Goal: Information Seeking & Learning: Learn about a topic

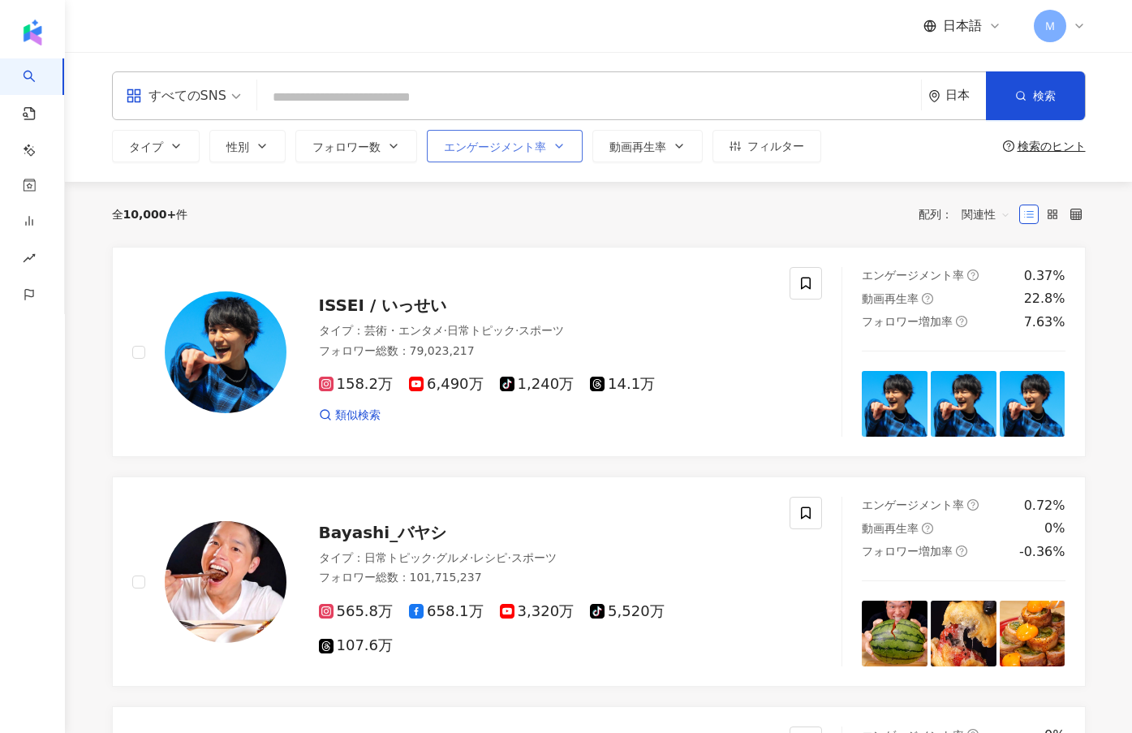
click at [553, 140] on icon "button" at bounding box center [559, 146] width 13 height 13
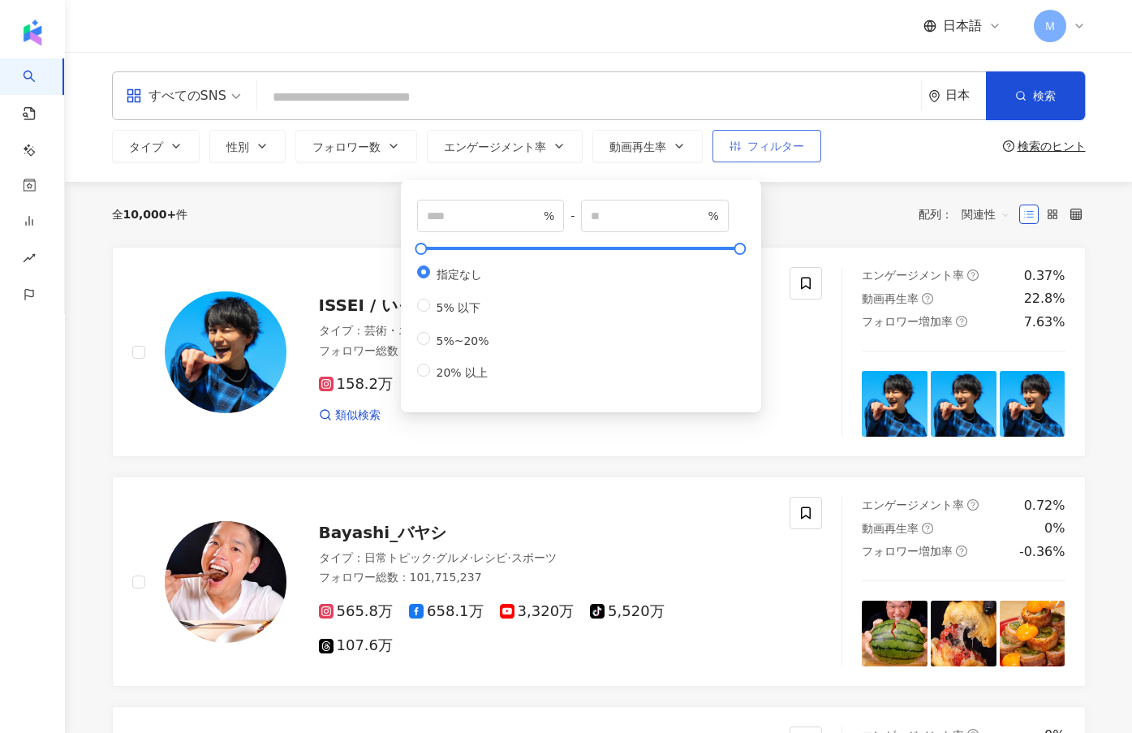
click at [713, 149] on button "フィルター" at bounding box center [767, 146] width 109 height 32
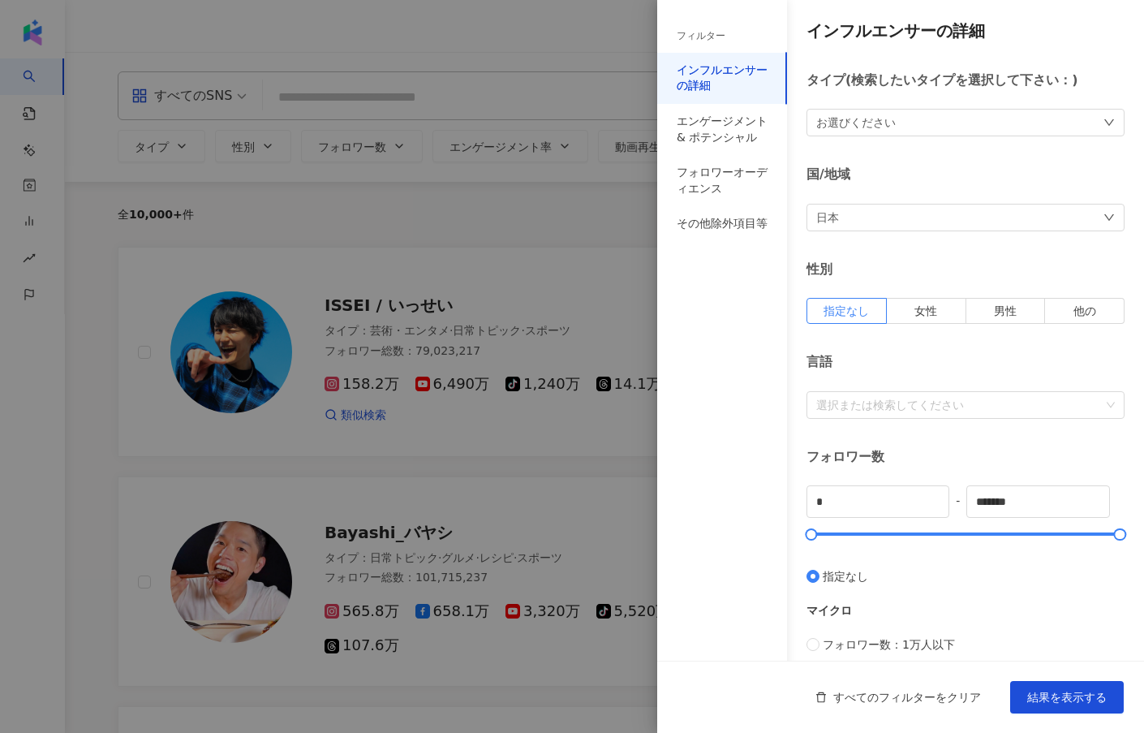
click at [856, 210] on div "日本" at bounding box center [966, 218] width 318 height 28
click at [875, 336] on div "台湾" at bounding box center [959, 326] width 283 height 29
click at [893, 123] on div "お選びください" at bounding box center [966, 123] width 318 height 28
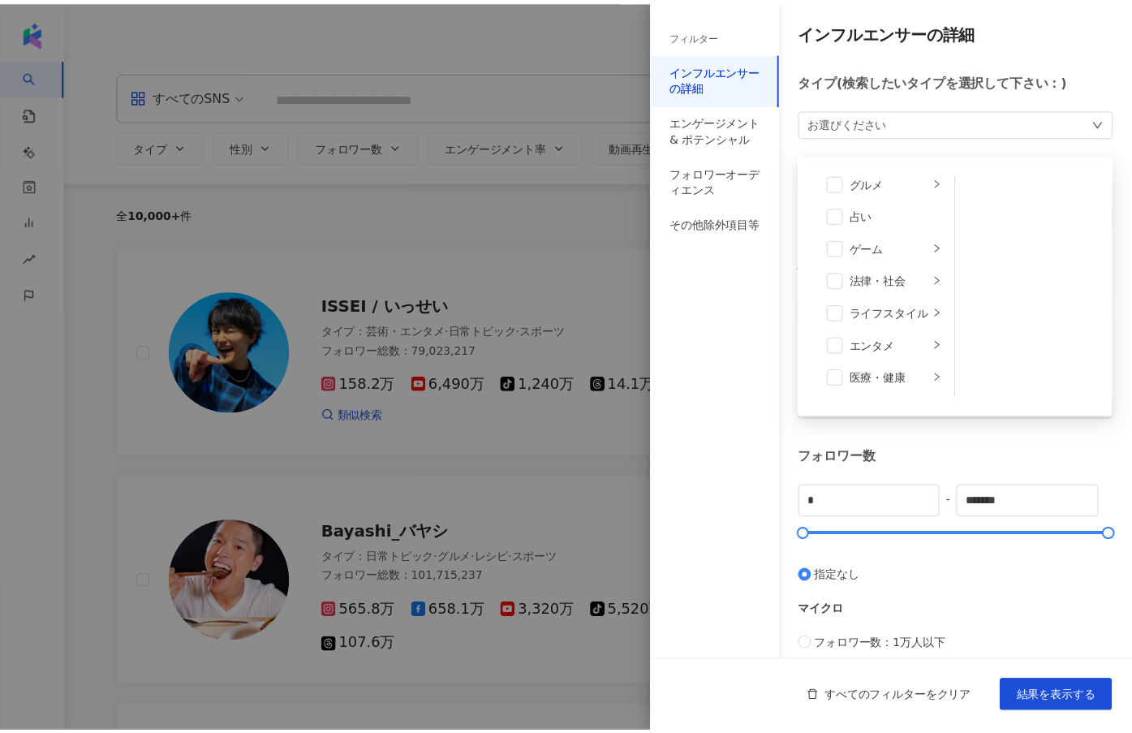
scroll to position [130, 0]
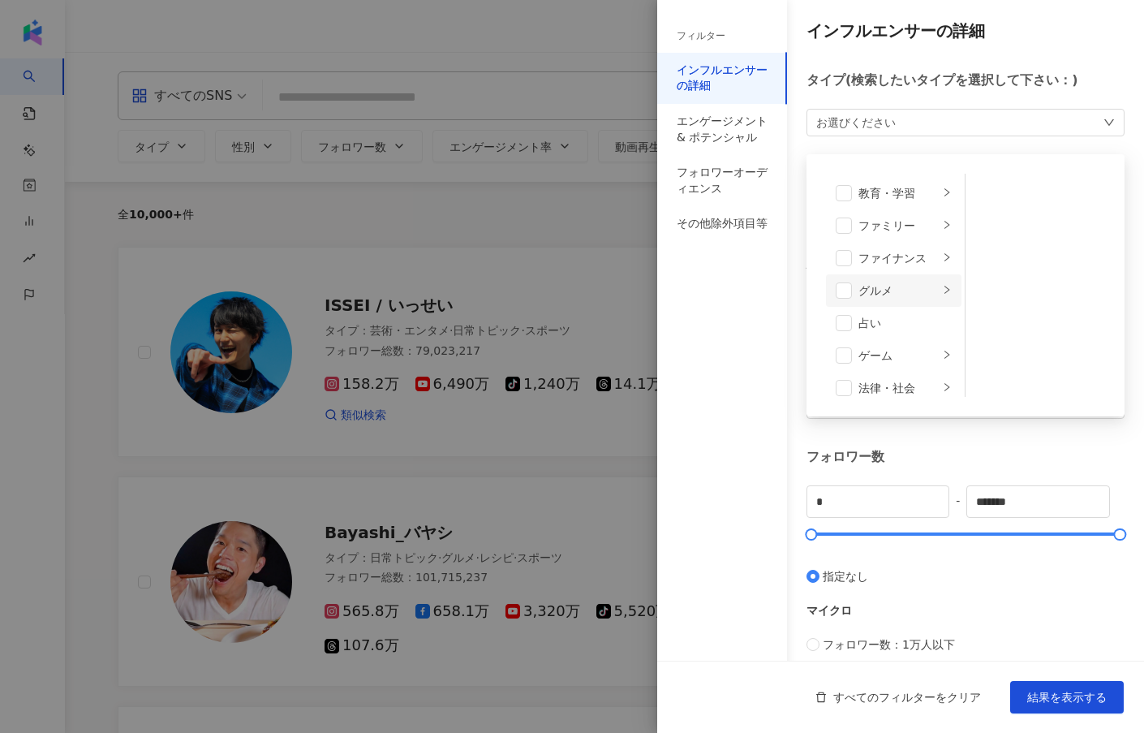
click at [894, 297] on div "グルメ" at bounding box center [899, 291] width 80 height 18
click at [847, 291] on span at bounding box center [844, 290] width 16 height 16
click at [1012, 442] on div "インフルエンサーの詳細 タイプ ( 検索したいタイプを選択して下さい： ) グルメ 芸術・エンタメ 美容・ファッション 気候・環境 日常トピック 教育・学習 …" at bounding box center [900, 490] width 487 height 980
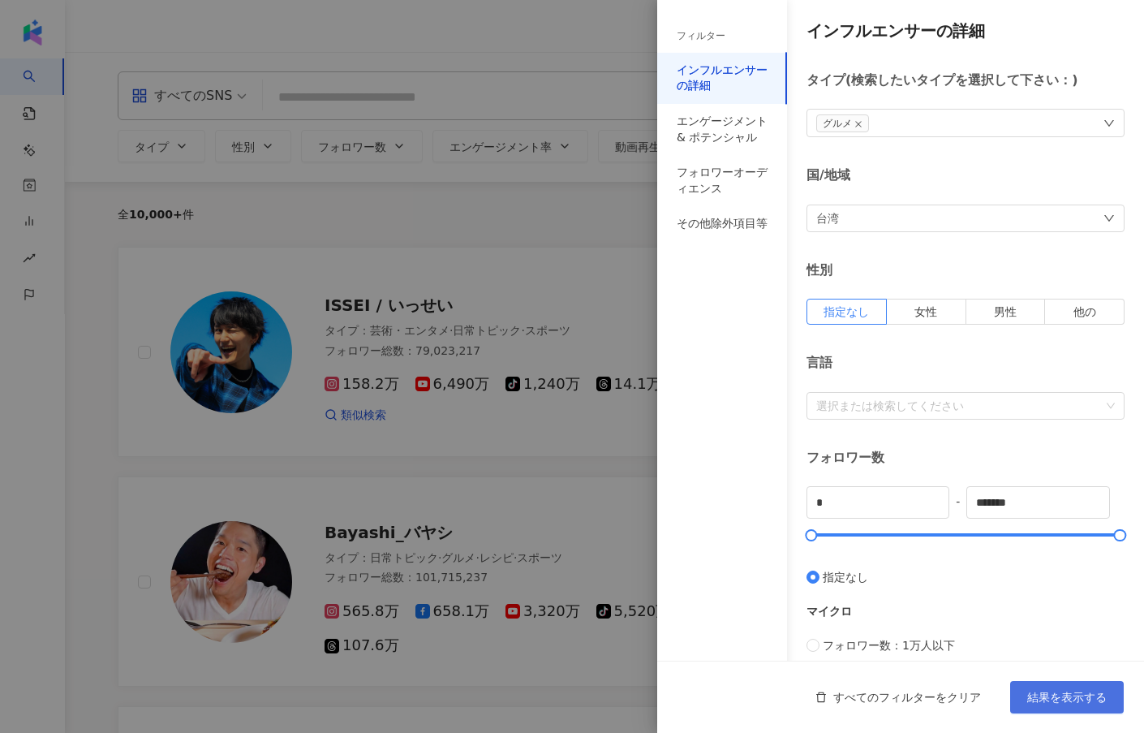
click at [1089, 696] on span "結果を表示する" at bounding box center [1067, 697] width 80 height 13
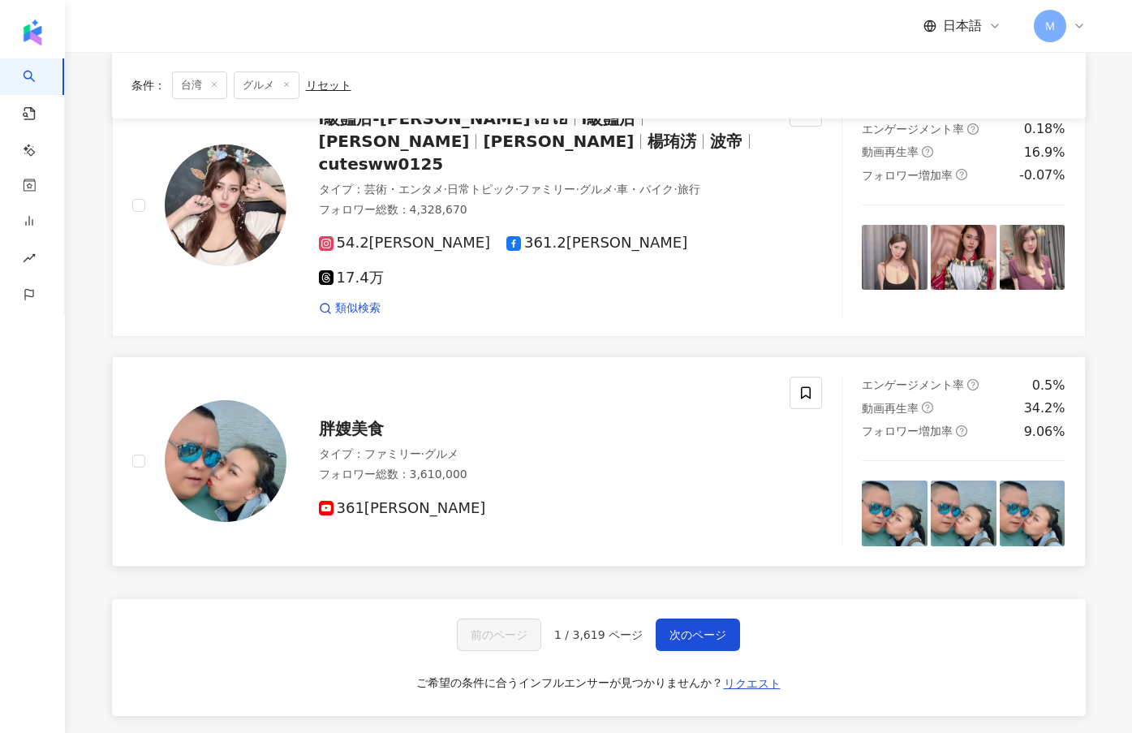
scroll to position [2597, 0]
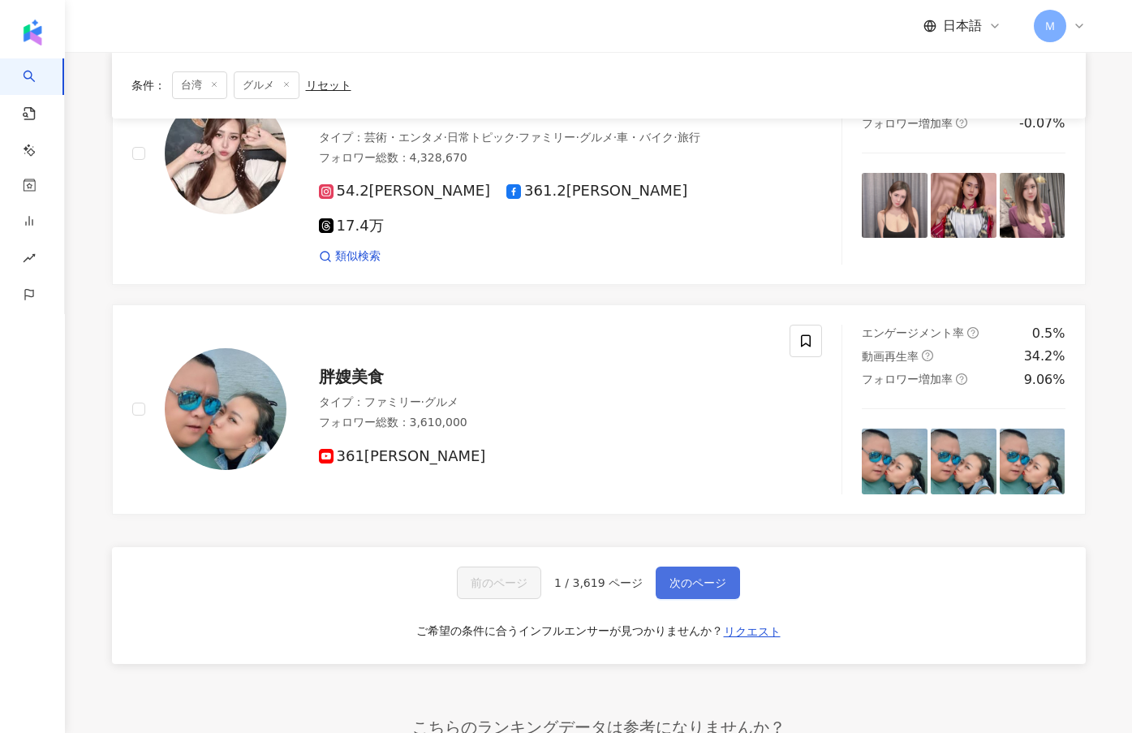
click at [688, 576] on span "次のページ" at bounding box center [698, 582] width 57 height 13
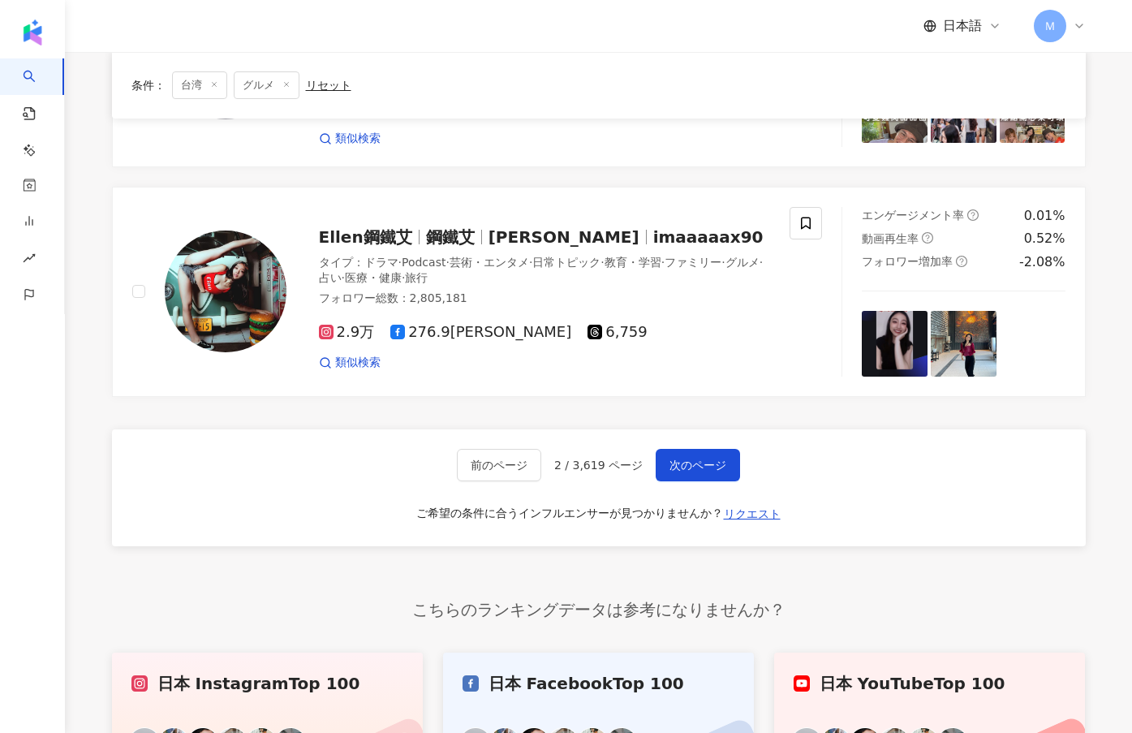
scroll to position [2823, 0]
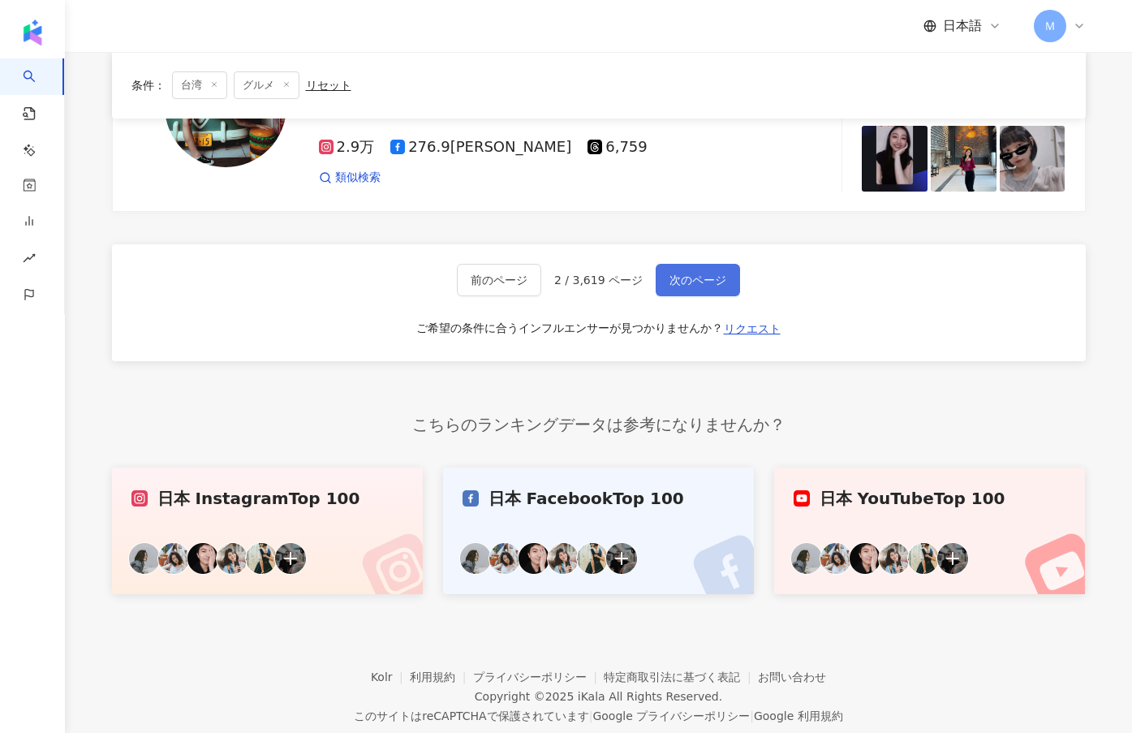
click at [683, 273] on span "次のページ" at bounding box center [698, 279] width 57 height 13
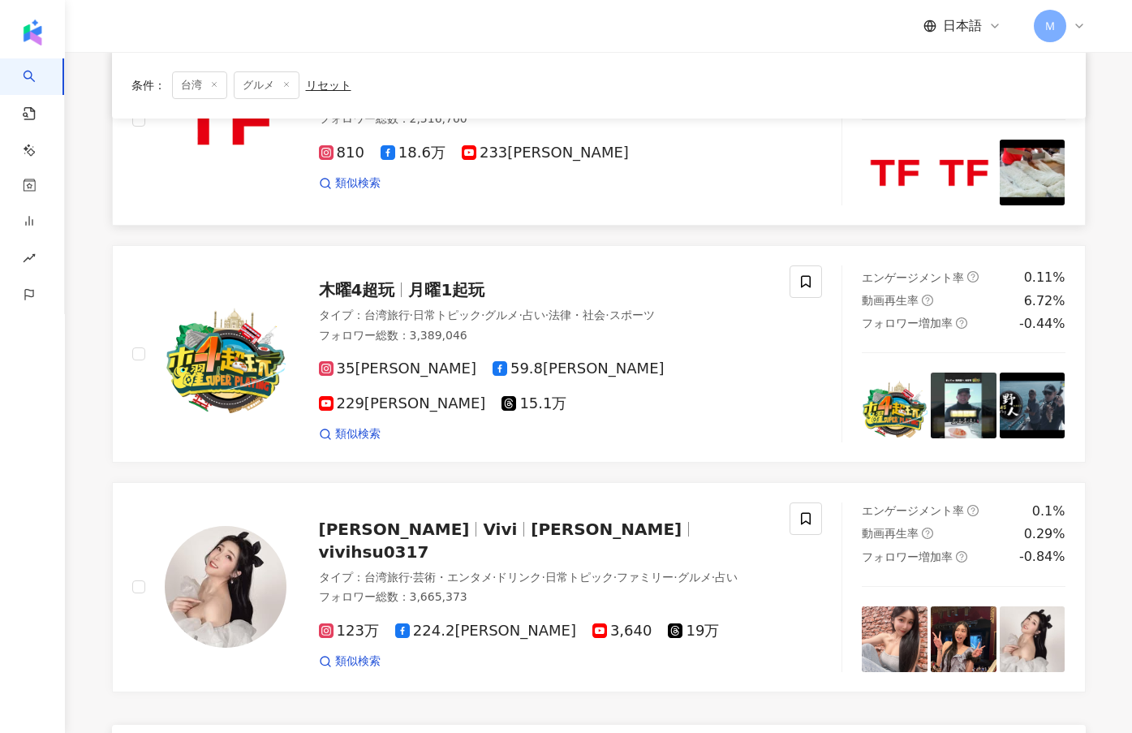
scroll to position [2491, 0]
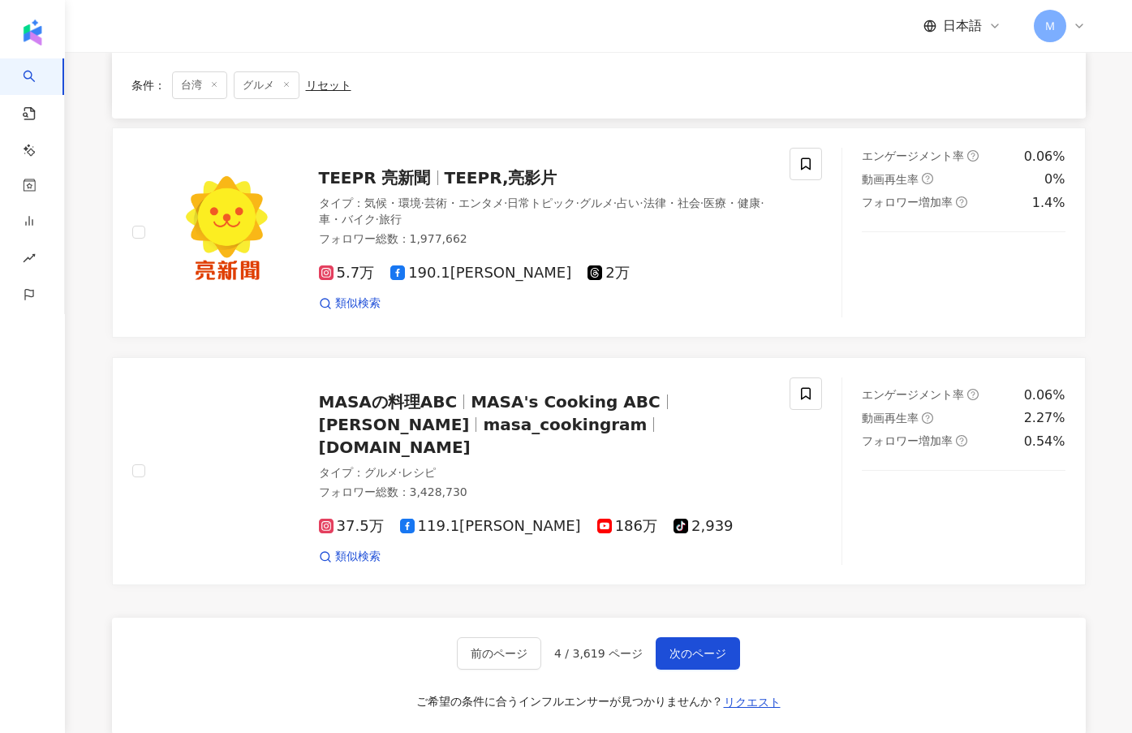
scroll to position [2705, 0]
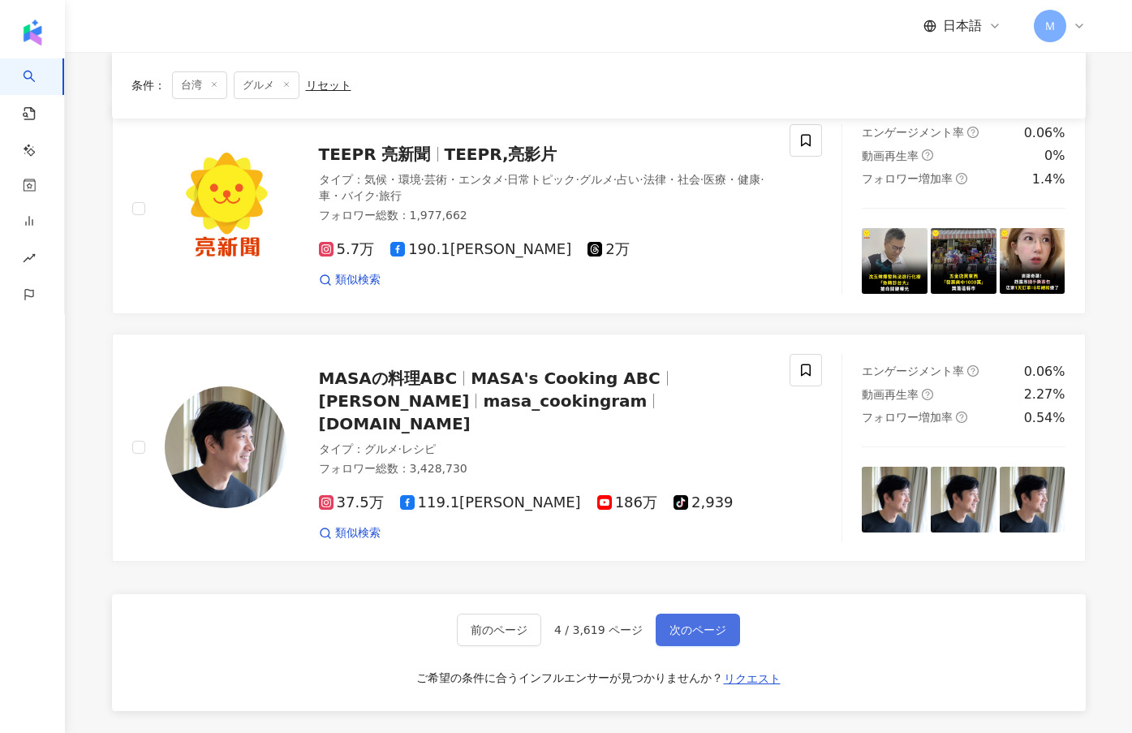
click at [688, 614] on button "次のページ" at bounding box center [698, 630] width 84 height 32
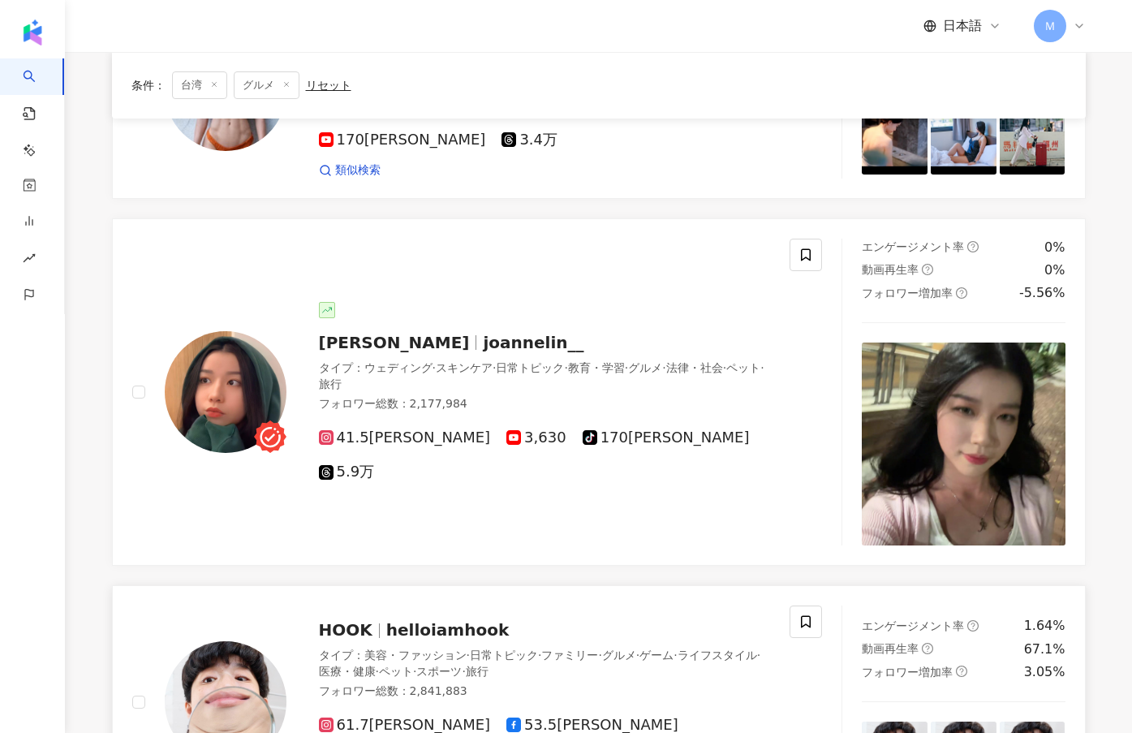
scroll to position [2597, 0]
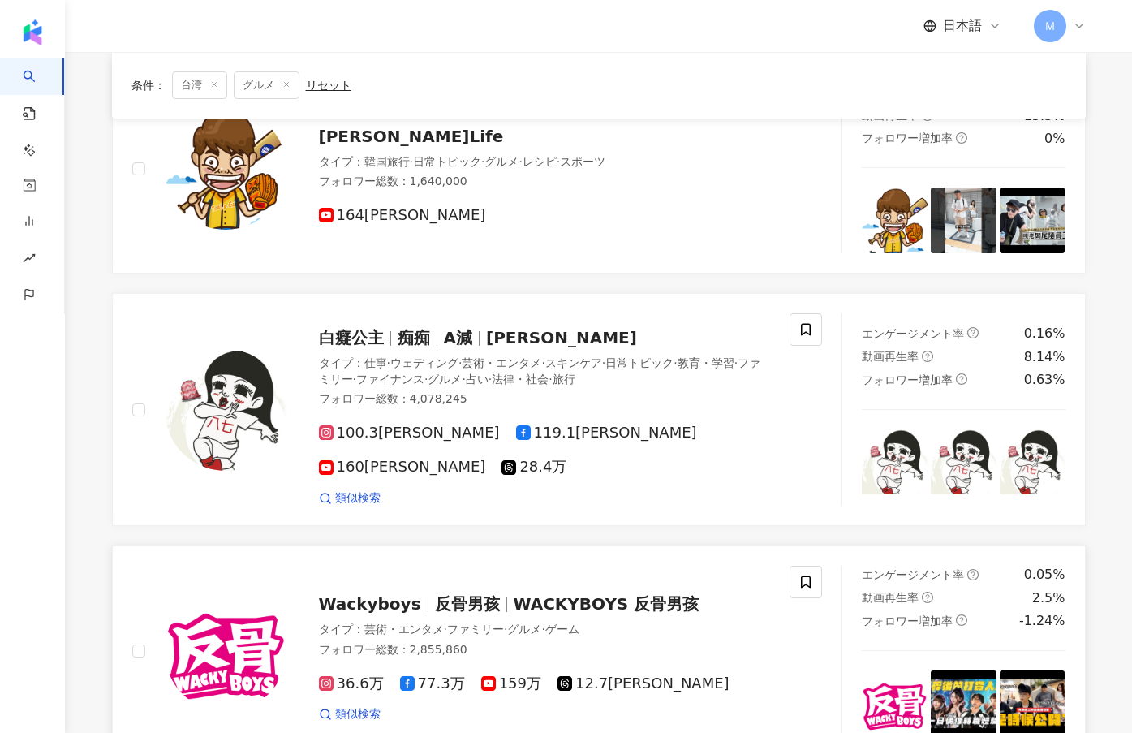
scroll to position [2489, 0]
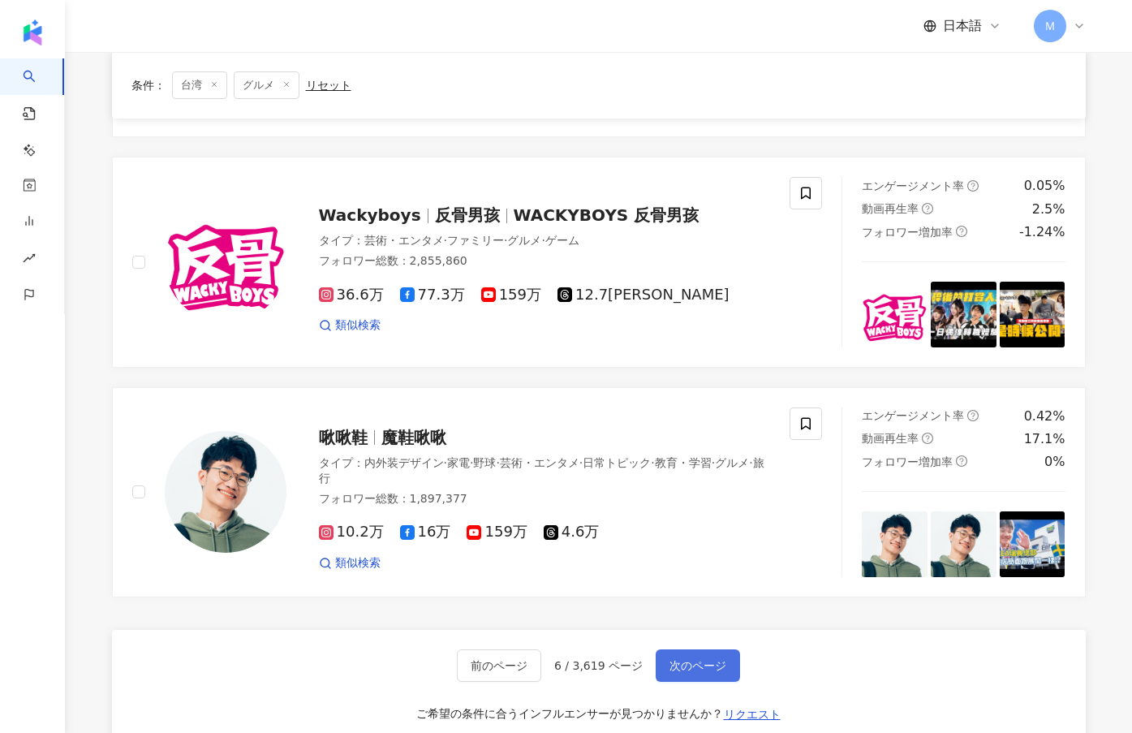
click at [670, 659] on span "次のページ" at bounding box center [698, 665] width 57 height 13
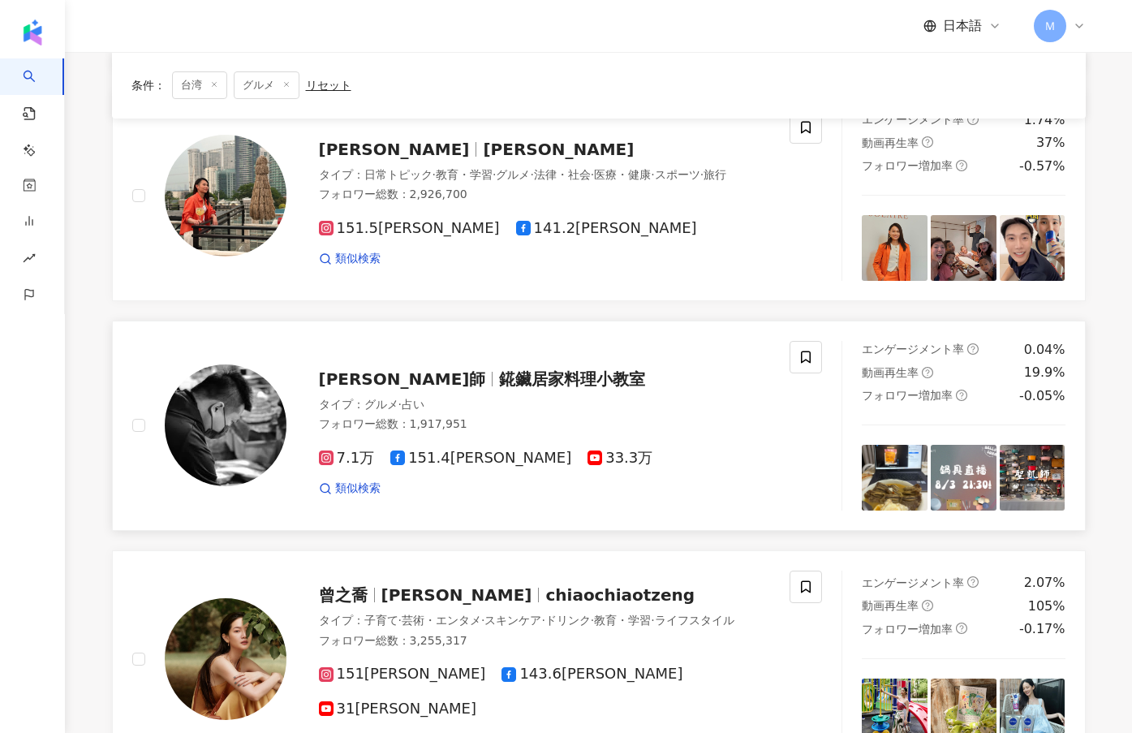
scroll to position [1874, 0]
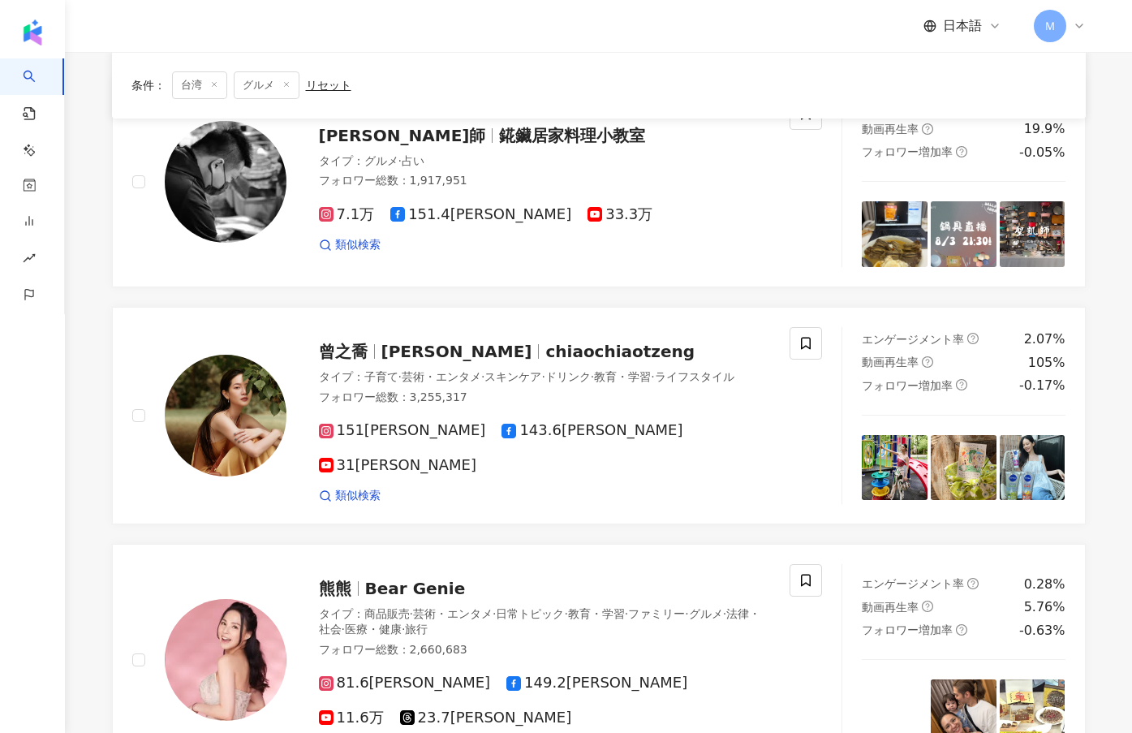
scroll to position [2199, 0]
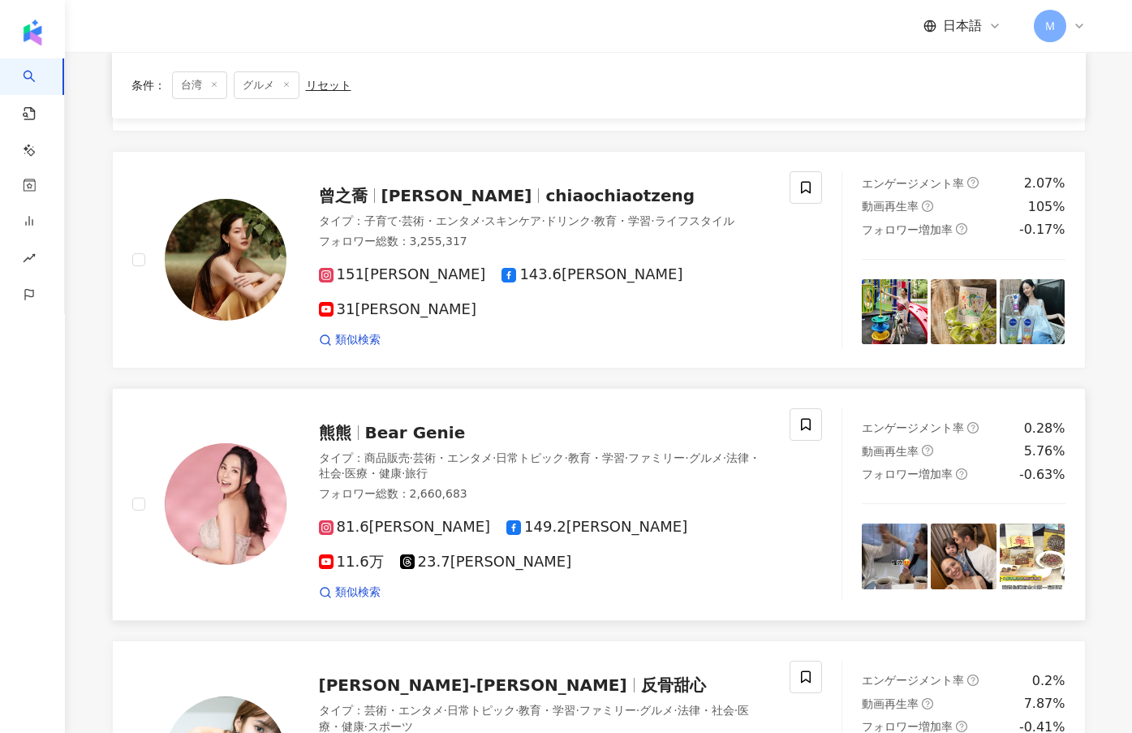
scroll to position [2414, 0]
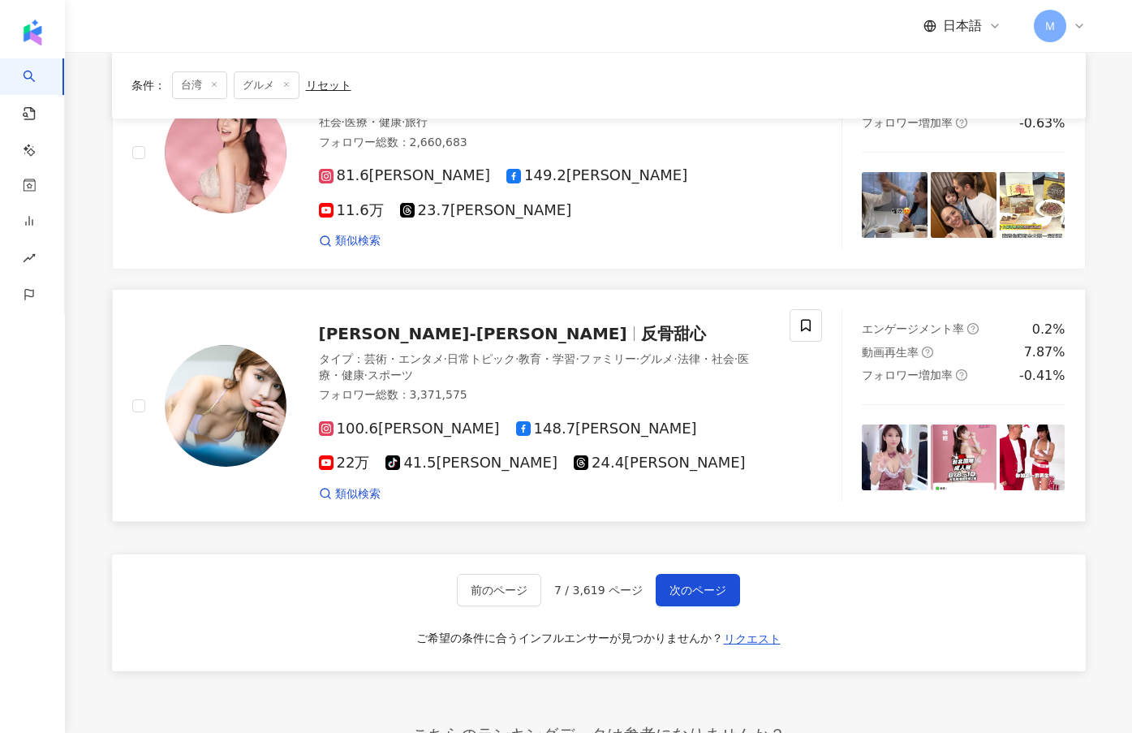
scroll to position [2849, 0]
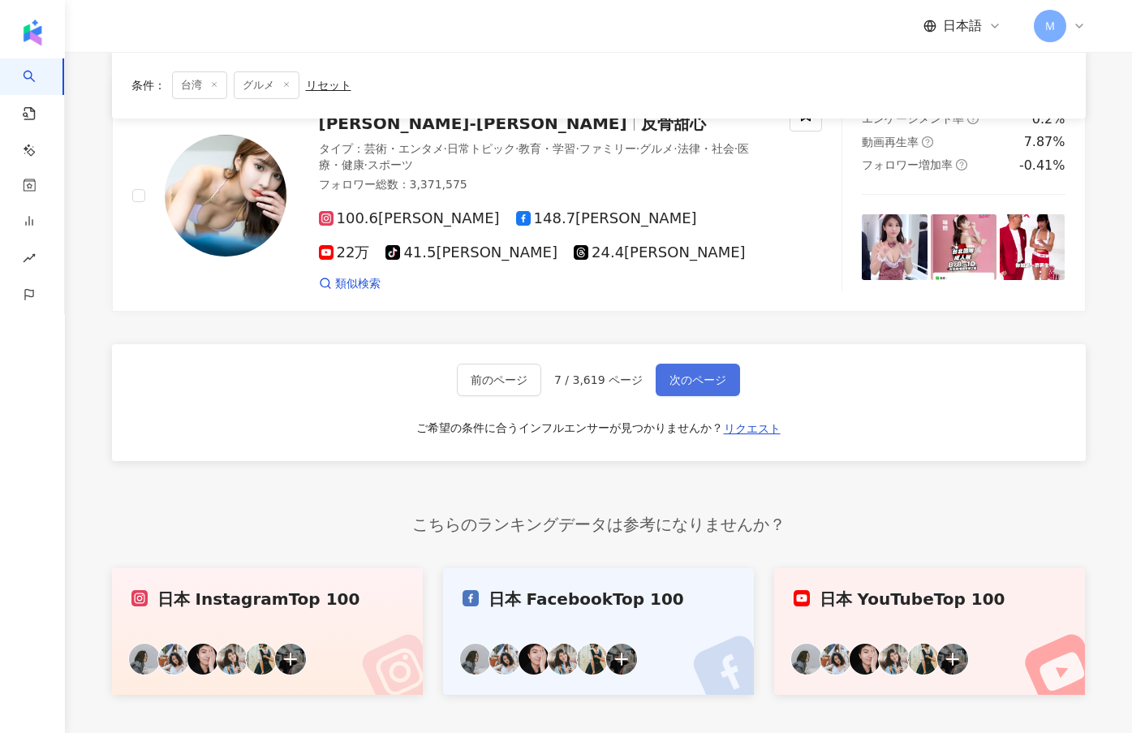
click at [679, 373] on span "次のページ" at bounding box center [698, 379] width 57 height 13
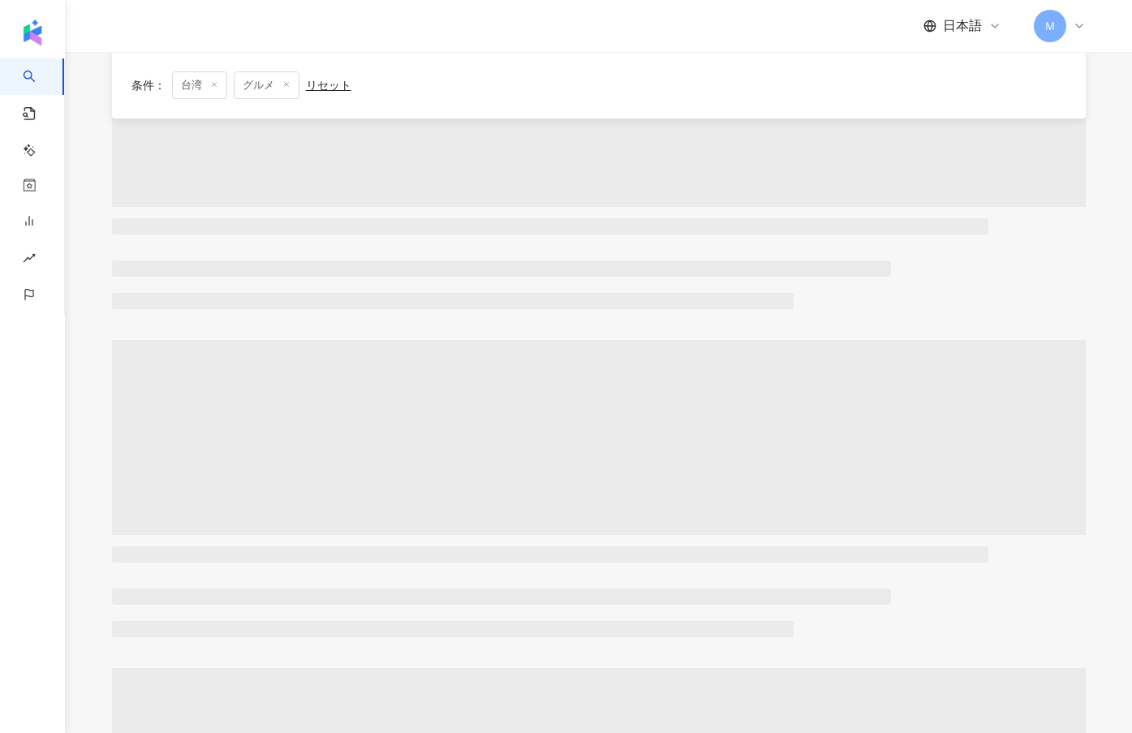
scroll to position [0, 0]
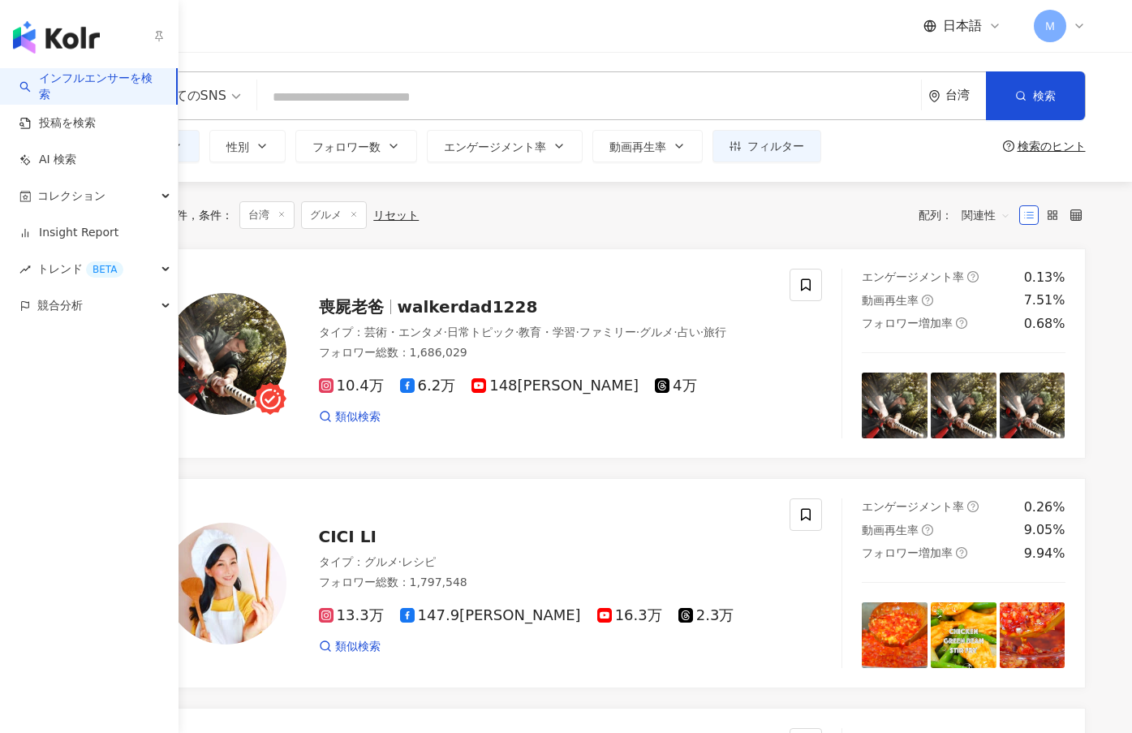
click at [51, 28] on img "button" at bounding box center [56, 37] width 87 height 32
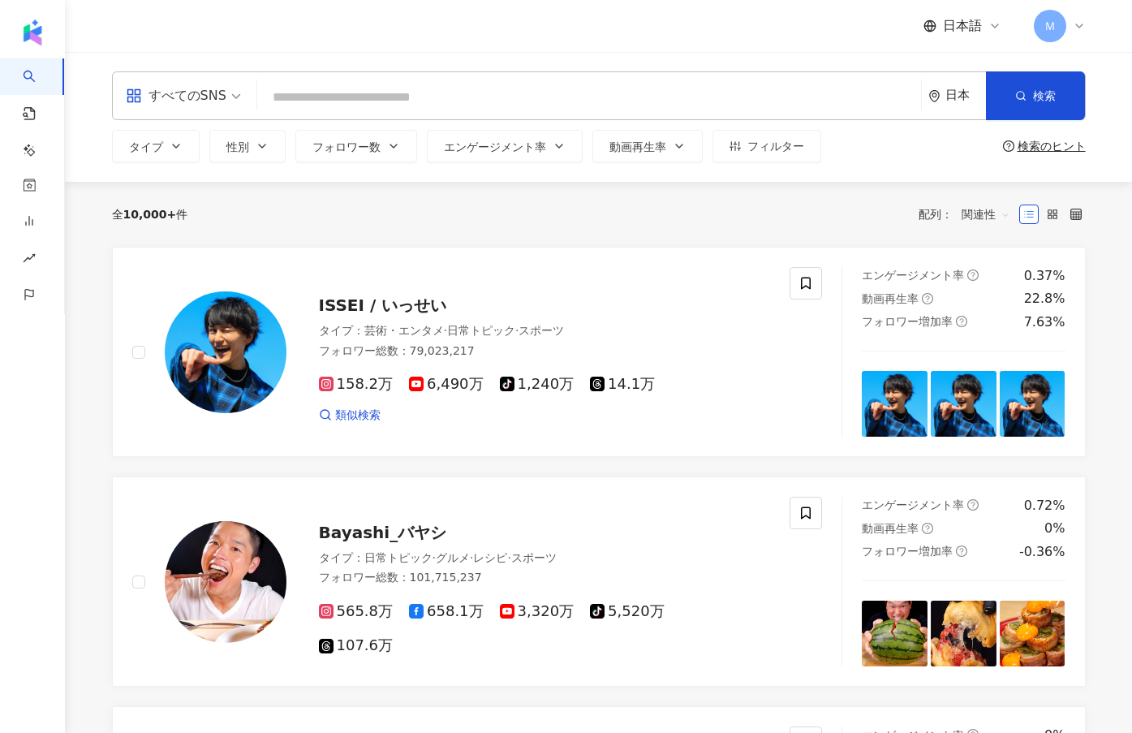
click at [1084, 15] on div "Ｍ" at bounding box center [1060, 26] width 52 height 32
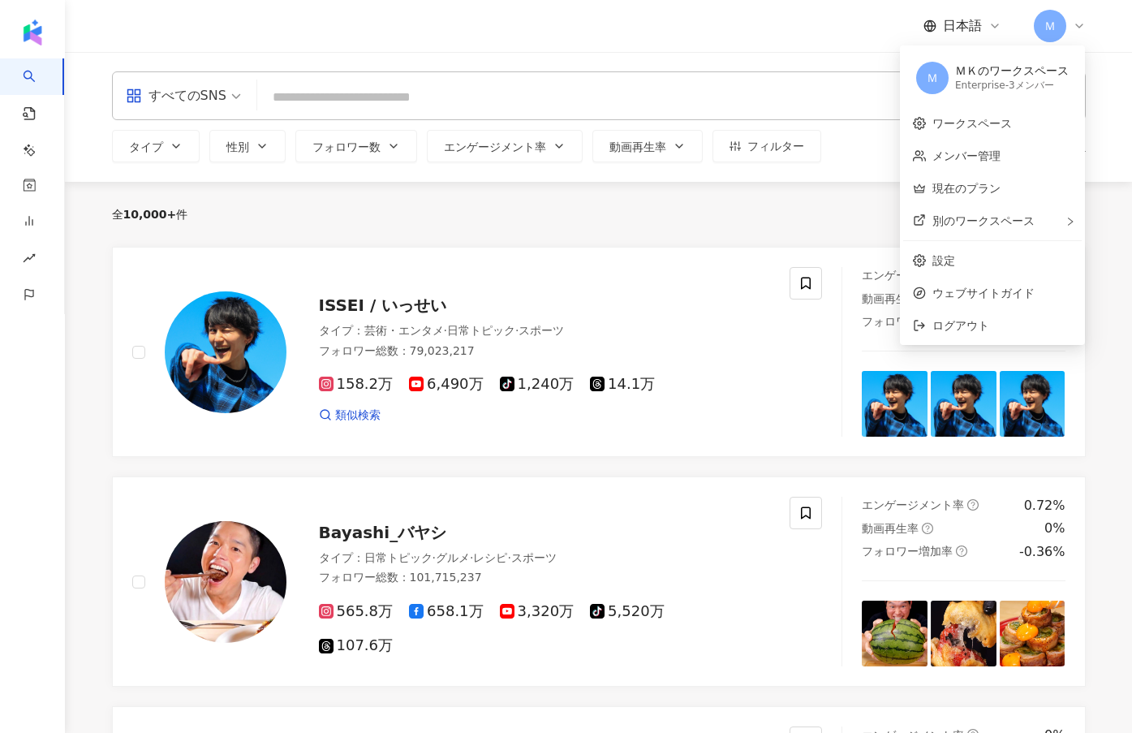
click at [1026, 78] on div "ＭＫのワークスペース" at bounding box center [1012, 71] width 114 height 16
click at [1035, 73] on div "ＭＫのワークスペース" at bounding box center [1012, 71] width 114 height 16
click at [1010, 129] on link "ワークスペース" at bounding box center [972, 123] width 80 height 13
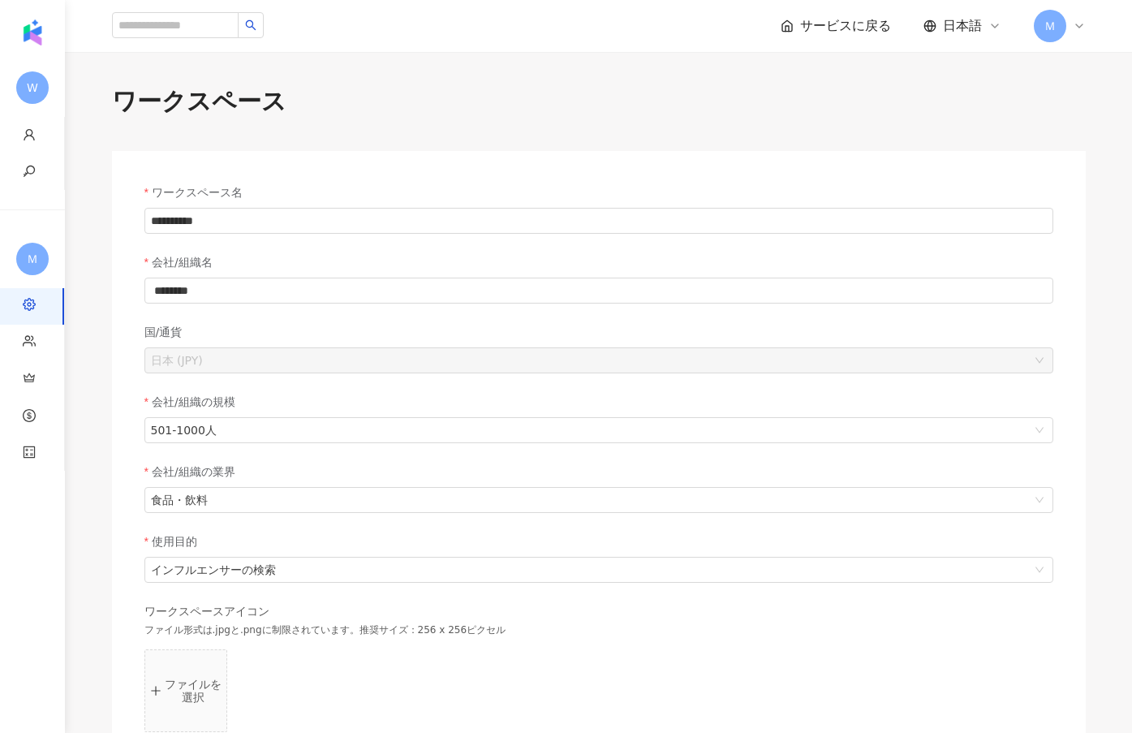
click at [1046, 25] on span "Ｍ" at bounding box center [1049, 26] width 11 height 18
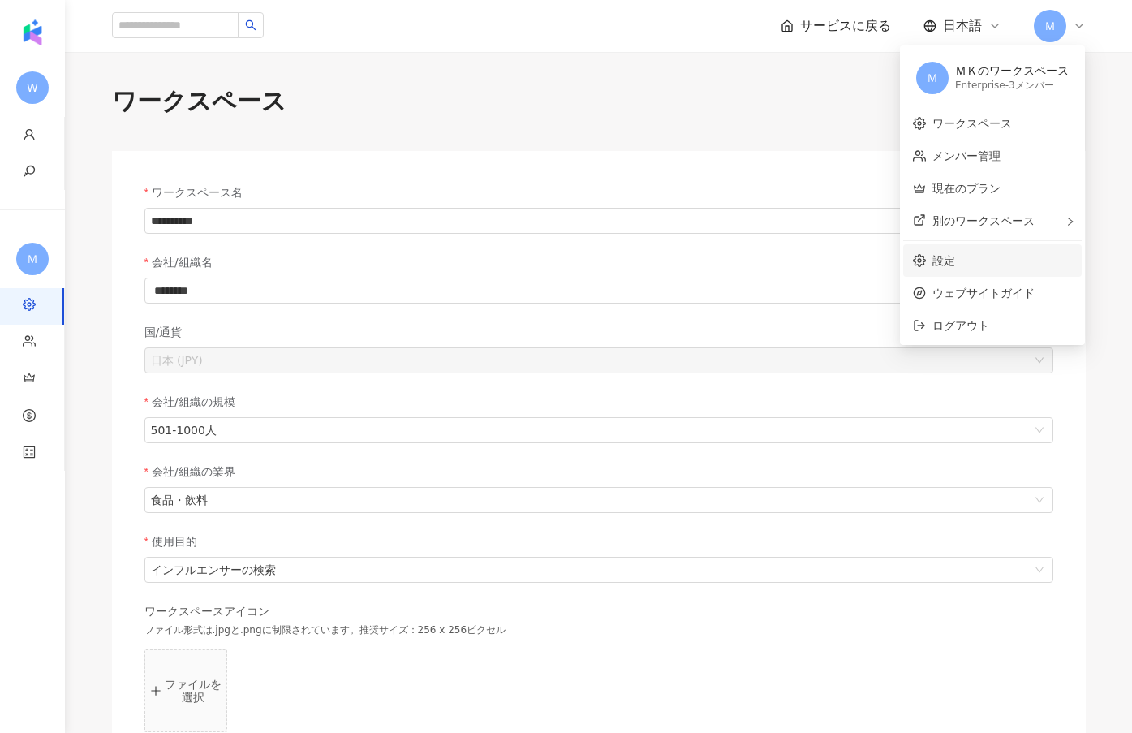
click at [955, 254] on link "設定" at bounding box center [943, 260] width 23 height 13
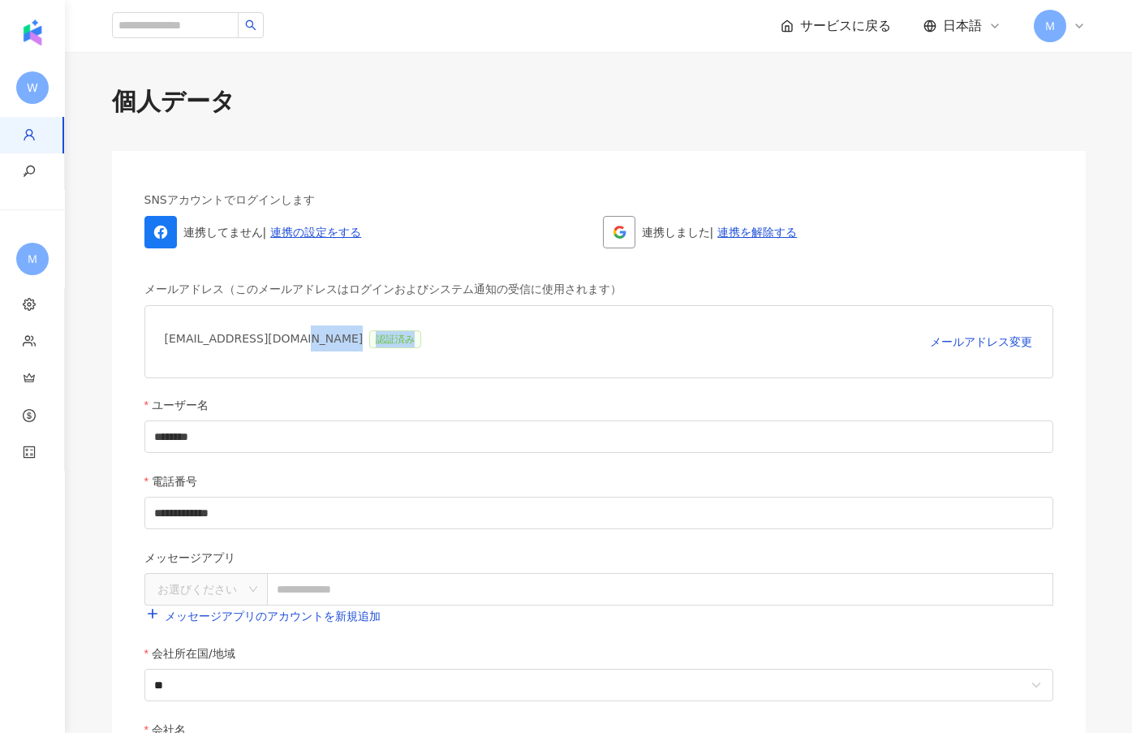
drag, startPoint x: 390, startPoint y: 347, endPoint x: 270, endPoint y: 342, distance: 119.4
click at [270, 342] on div "[EMAIL_ADDRESS][DOMAIN_NAME] 認証済み メールアドレス変更" at bounding box center [598, 341] width 909 height 73
click at [229, 364] on div "[EMAIL_ADDRESS][DOMAIN_NAME] 認証済み メールアドレス変更" at bounding box center [598, 341] width 909 height 73
drag, startPoint x: 162, startPoint y: 339, endPoint x: 282, endPoint y: 339, distance: 120.1
click at [282, 339] on div "[EMAIL_ADDRESS][DOMAIN_NAME] 認証済み メールアドレス変更" at bounding box center [598, 341] width 909 height 73
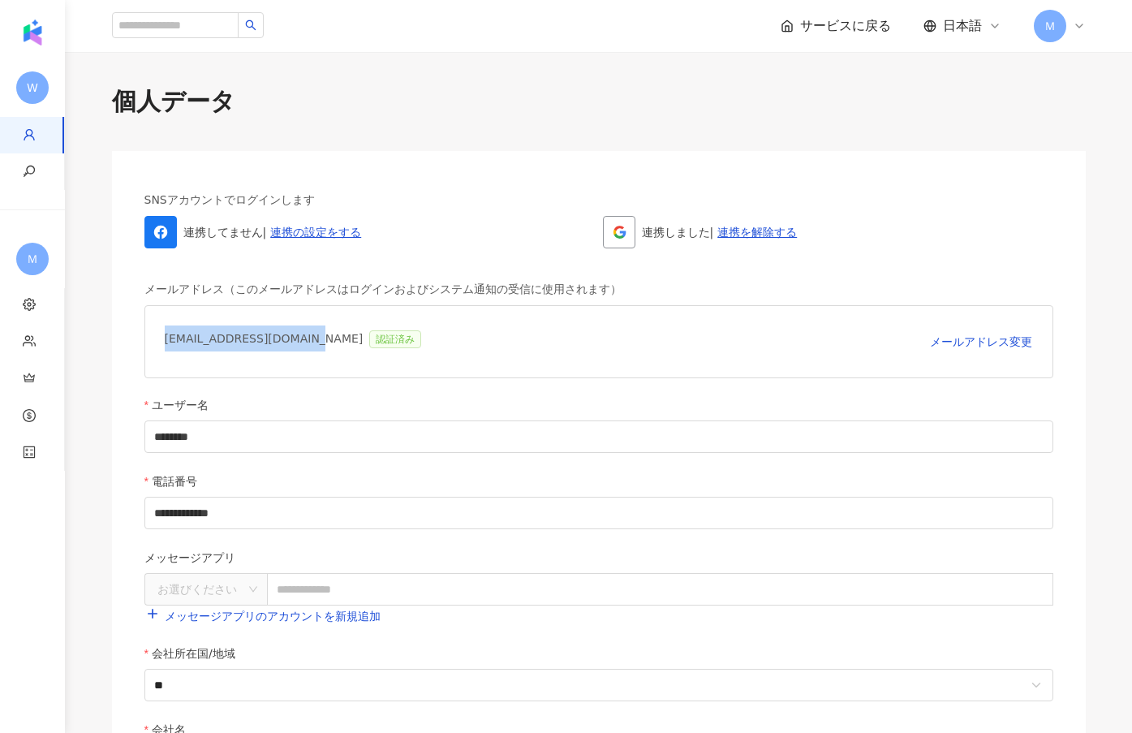
copy div "[EMAIL_ADDRESS][DOMAIN_NAME]"
click at [1057, 40] on span "Ｍ" at bounding box center [1050, 26] width 32 height 32
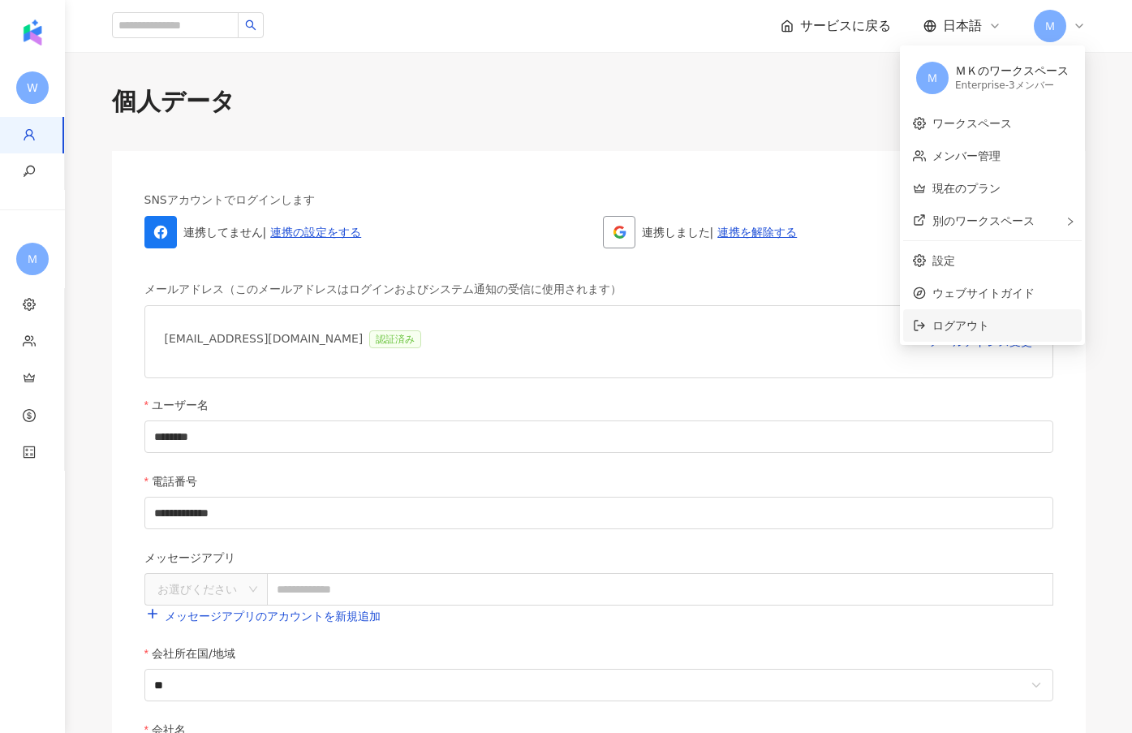
click at [1019, 322] on span "ログアウト" at bounding box center [1002, 326] width 140 height 18
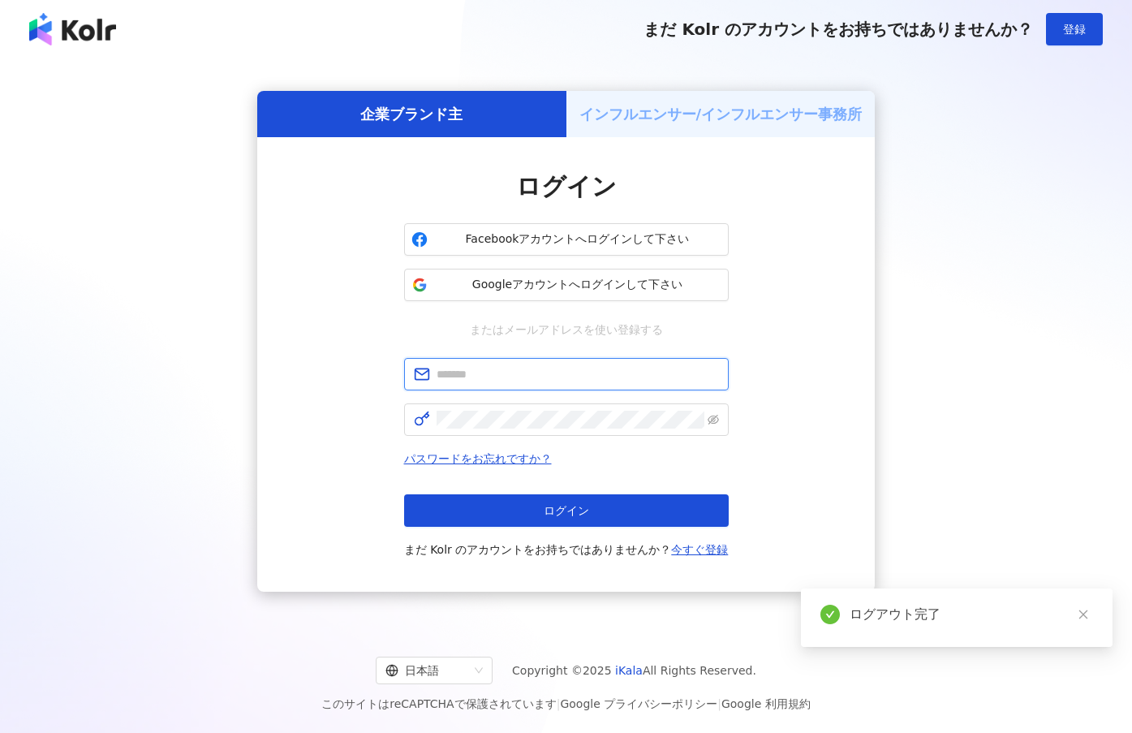
click at [583, 376] on input "text" at bounding box center [578, 374] width 282 height 18
paste input "**********"
type input "**********"
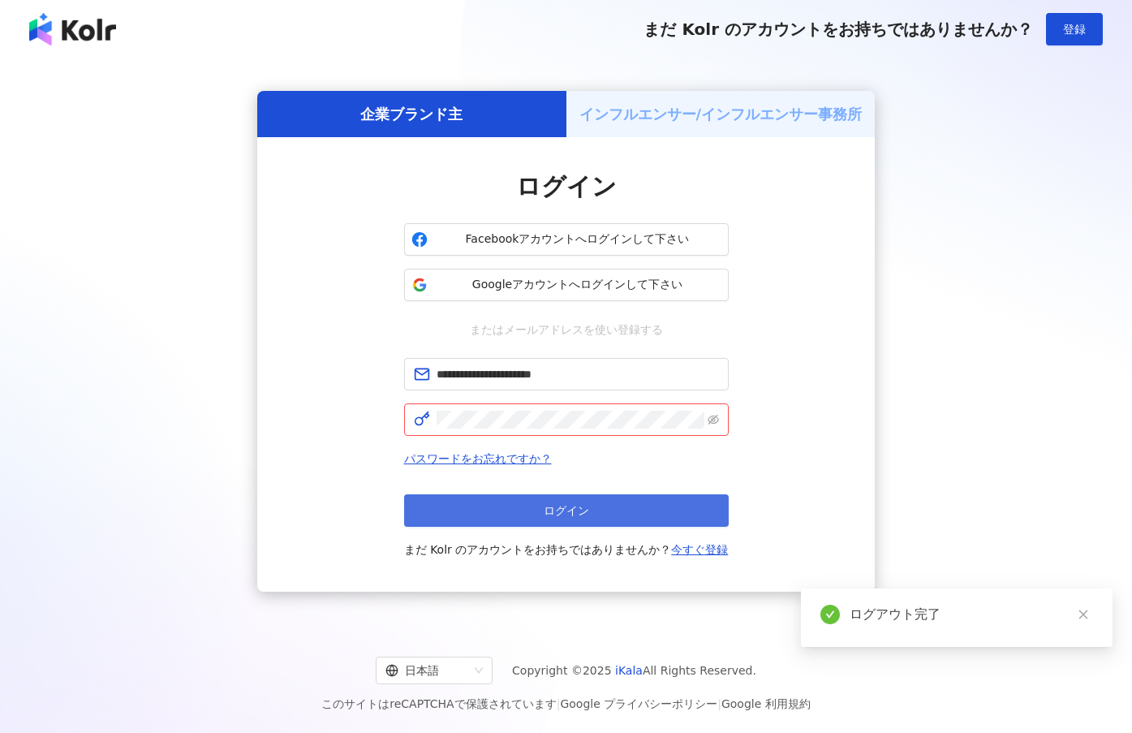
click at [545, 495] on button "ログイン" at bounding box center [566, 510] width 325 height 32
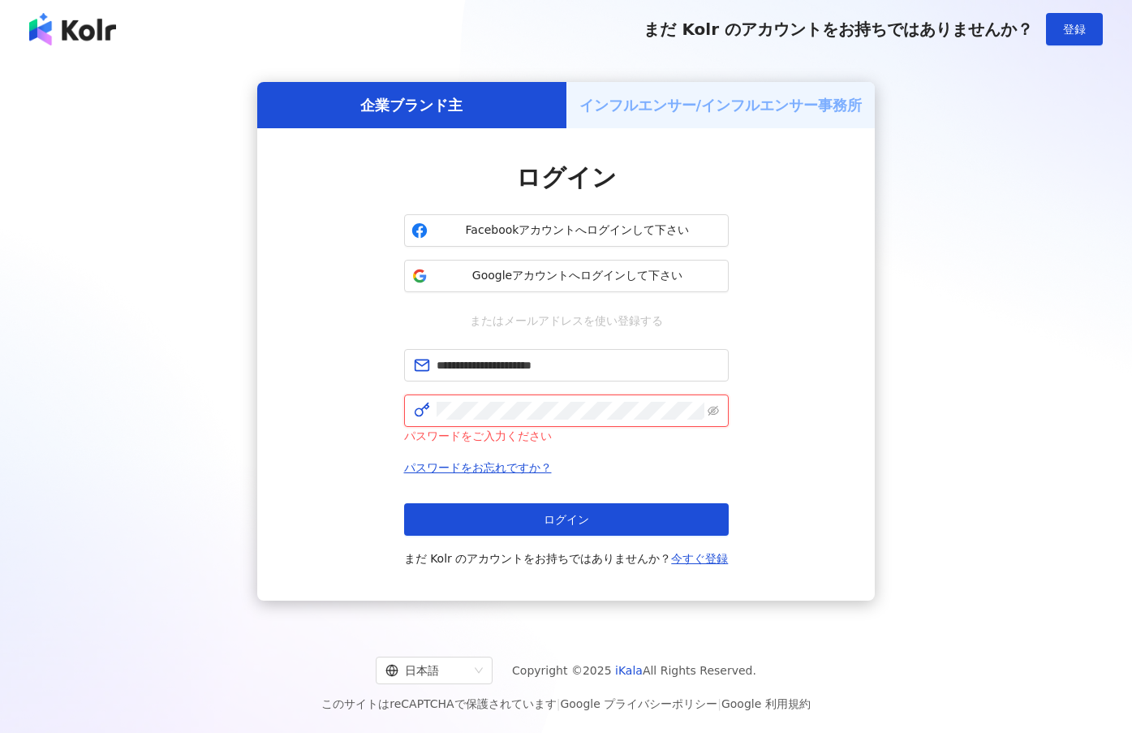
click button "ログイン" at bounding box center [566, 519] width 325 height 32
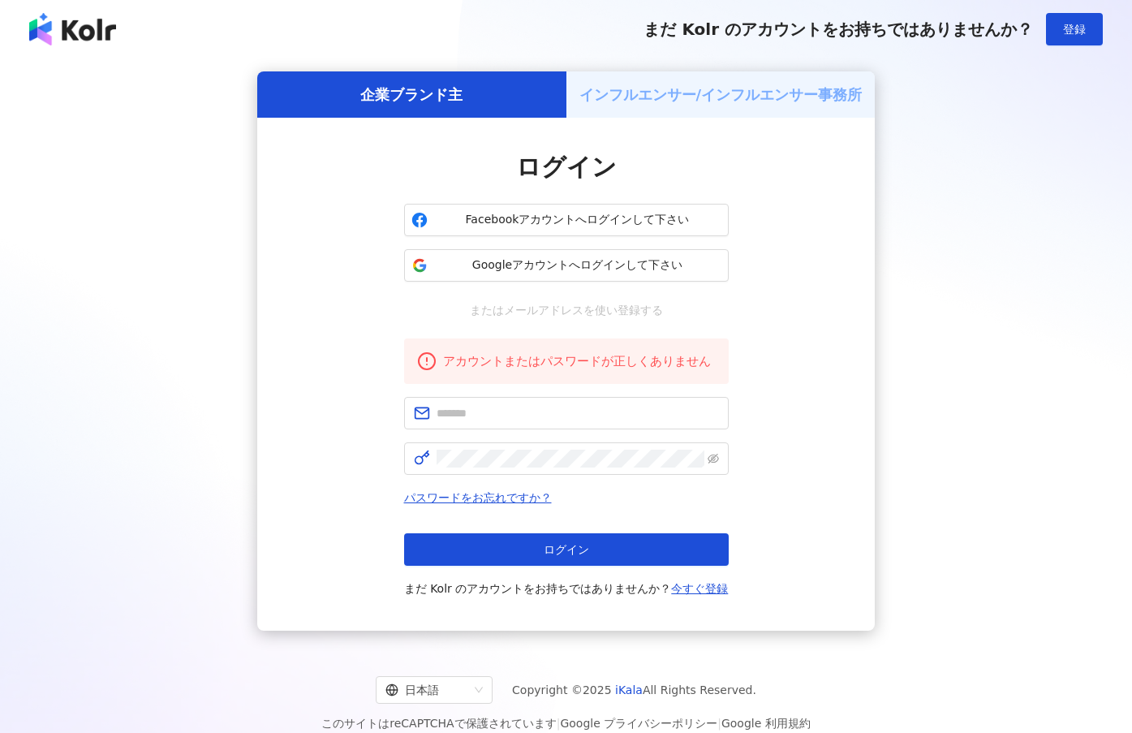
click at [894, 456] on div "企業ブランド主 インフルエンサー/インフルエンサー事務所 ログイン Facebookアカウントへログインして下さい Googleアカウントへログインして下さい…" at bounding box center [565, 350] width 1093 height 559
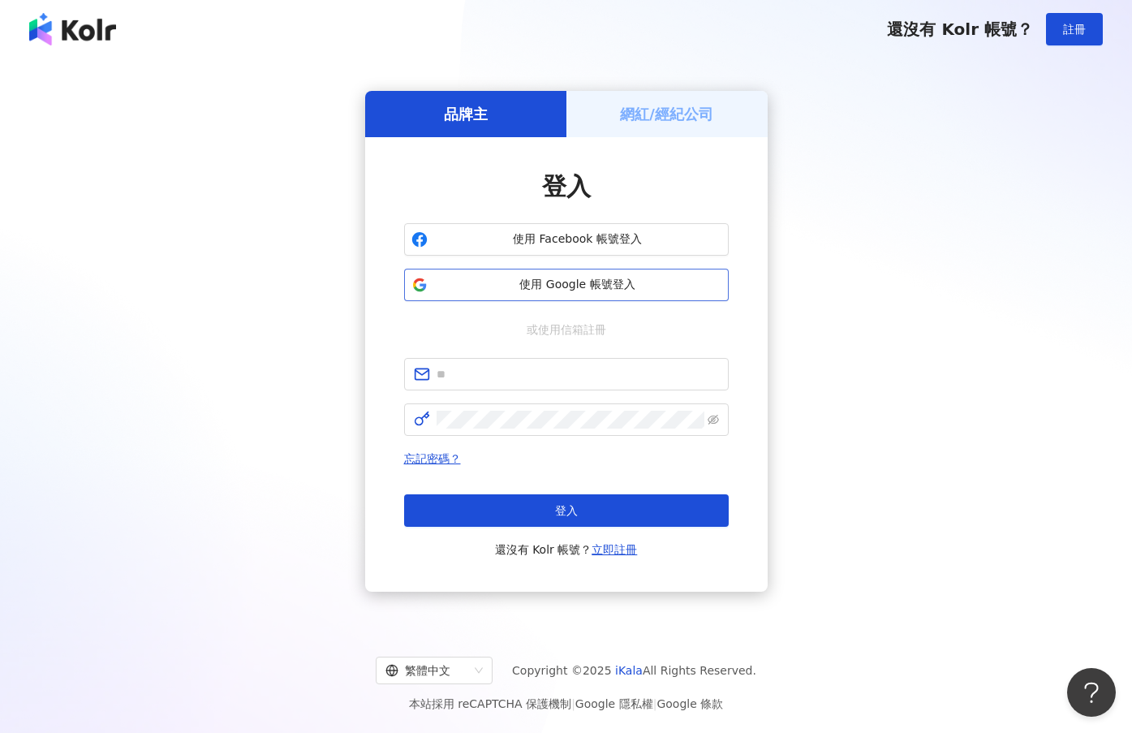
click at [591, 278] on span "使用 Google 帳號登入" at bounding box center [577, 285] width 287 height 16
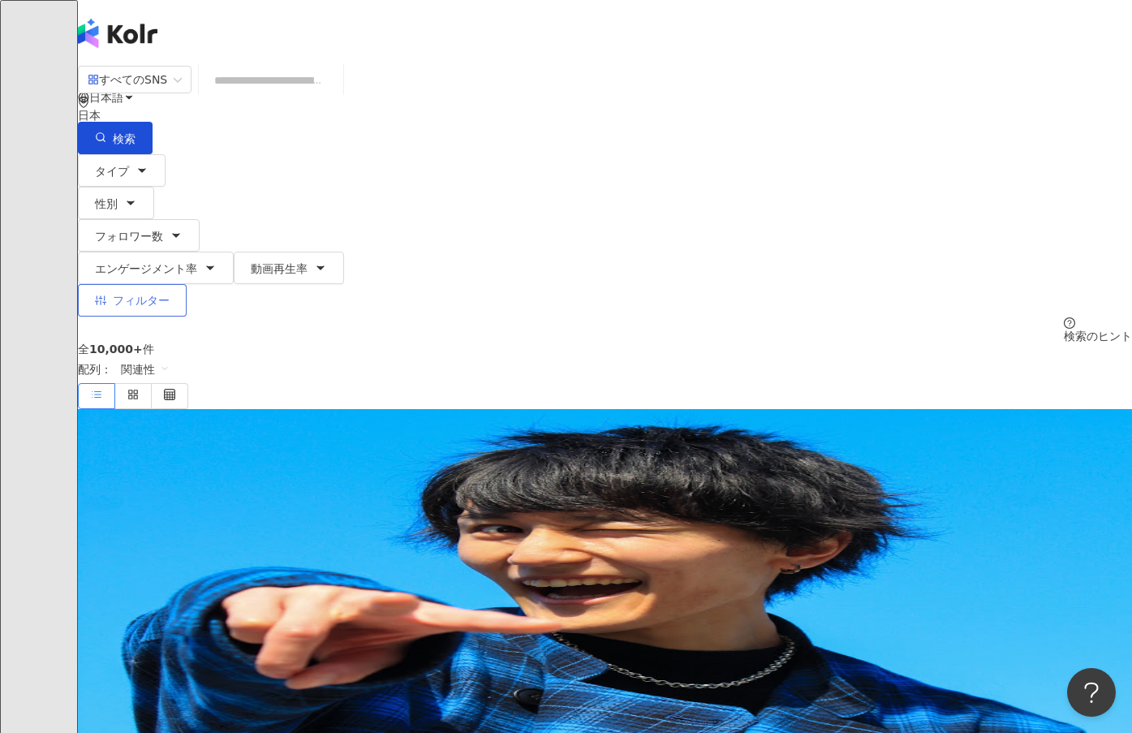
click at [187, 284] on button "フィルター" at bounding box center [132, 300] width 109 height 32
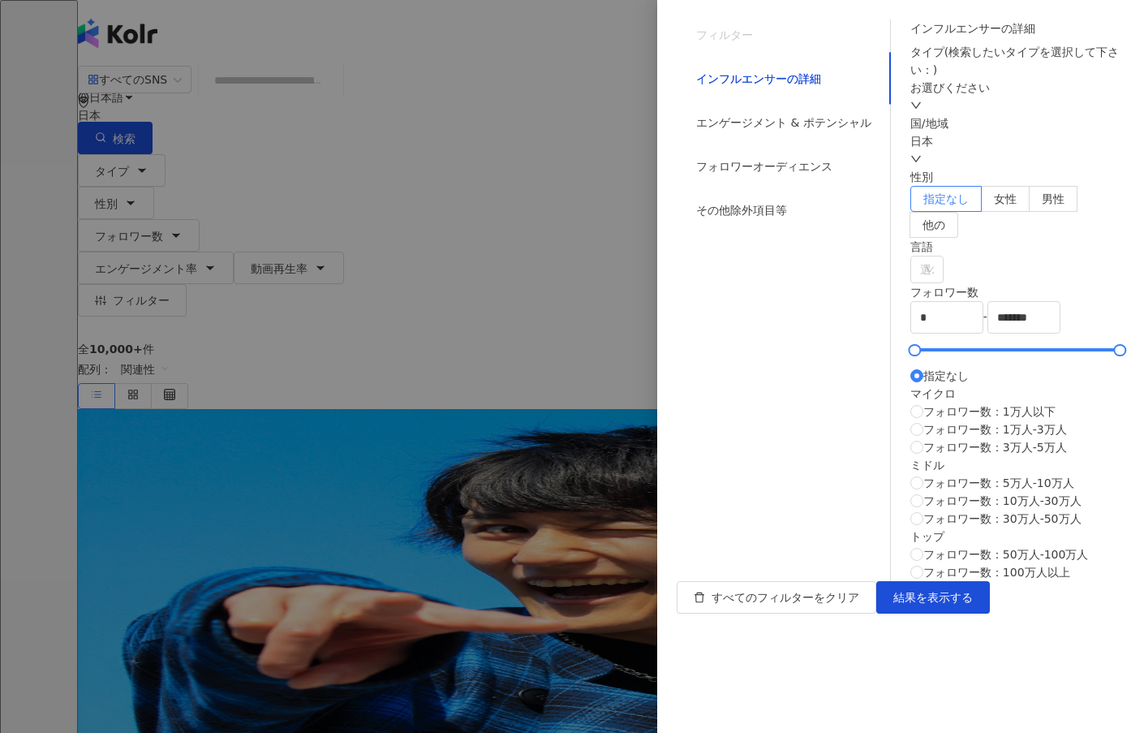
click at [488, 268] on div at bounding box center [572, 366] width 1144 height 733
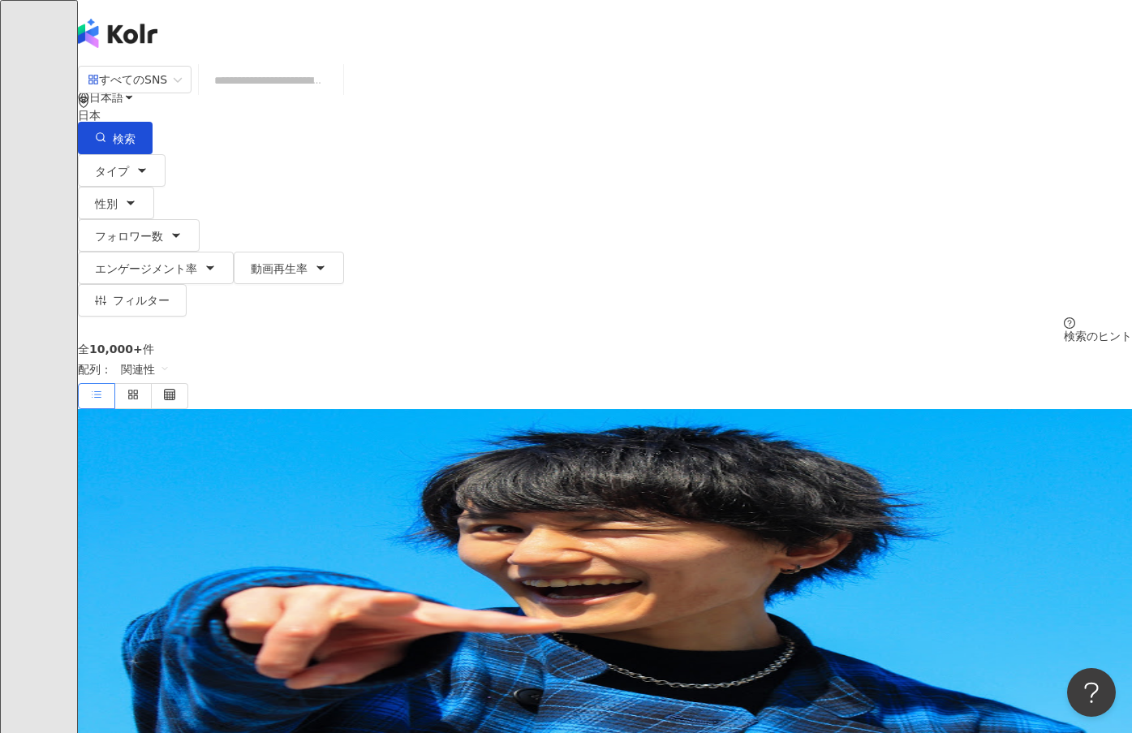
click at [1073, 130] on div "Ｍ" at bounding box center [605, 162] width 1054 height 65
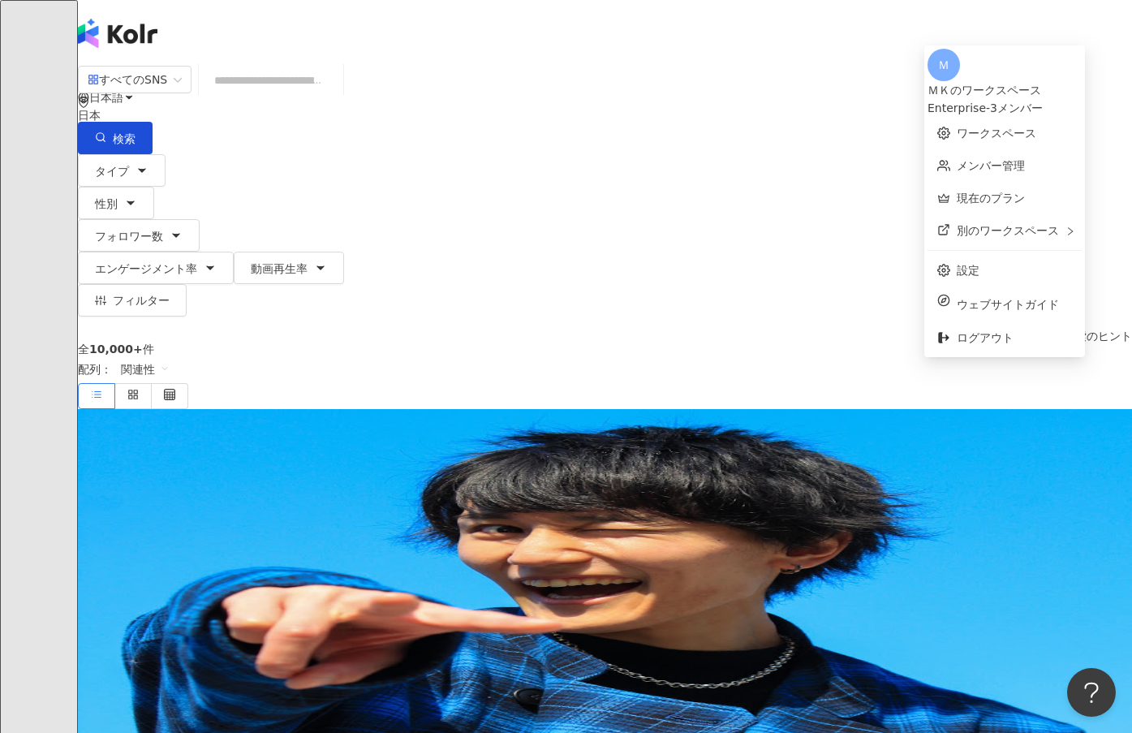
click at [1066, 130] on div "Ｍ" at bounding box center [605, 162] width 1054 height 65
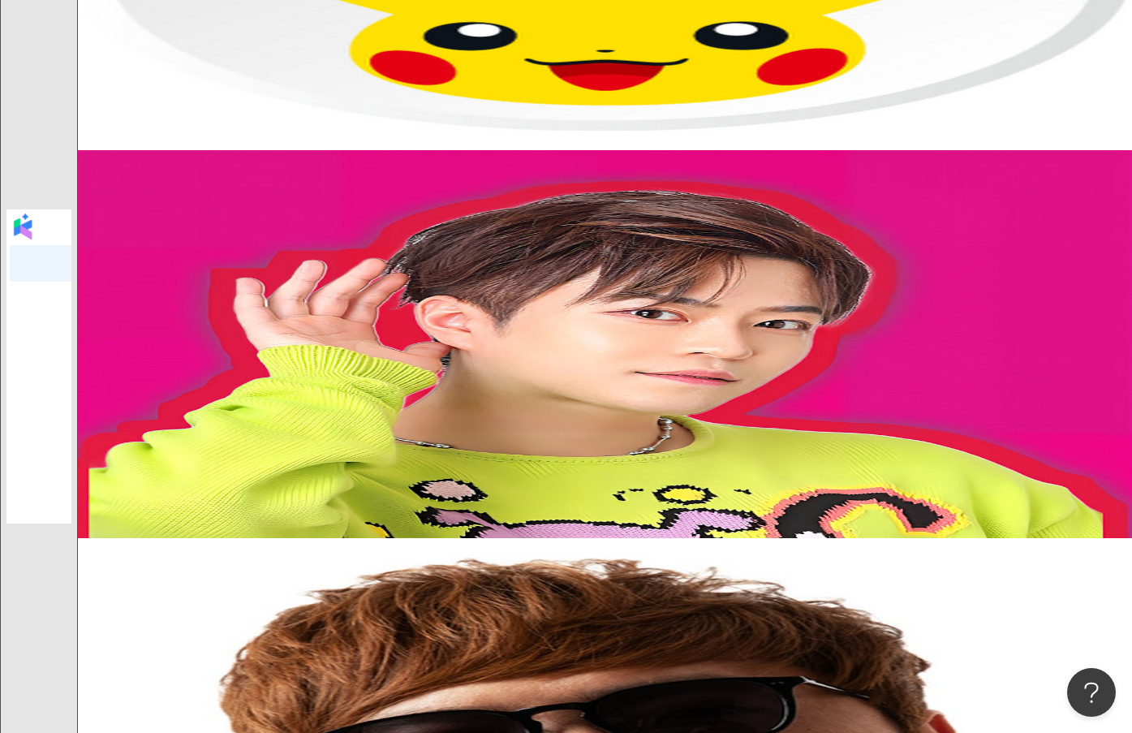
scroll to position [2835, 0]
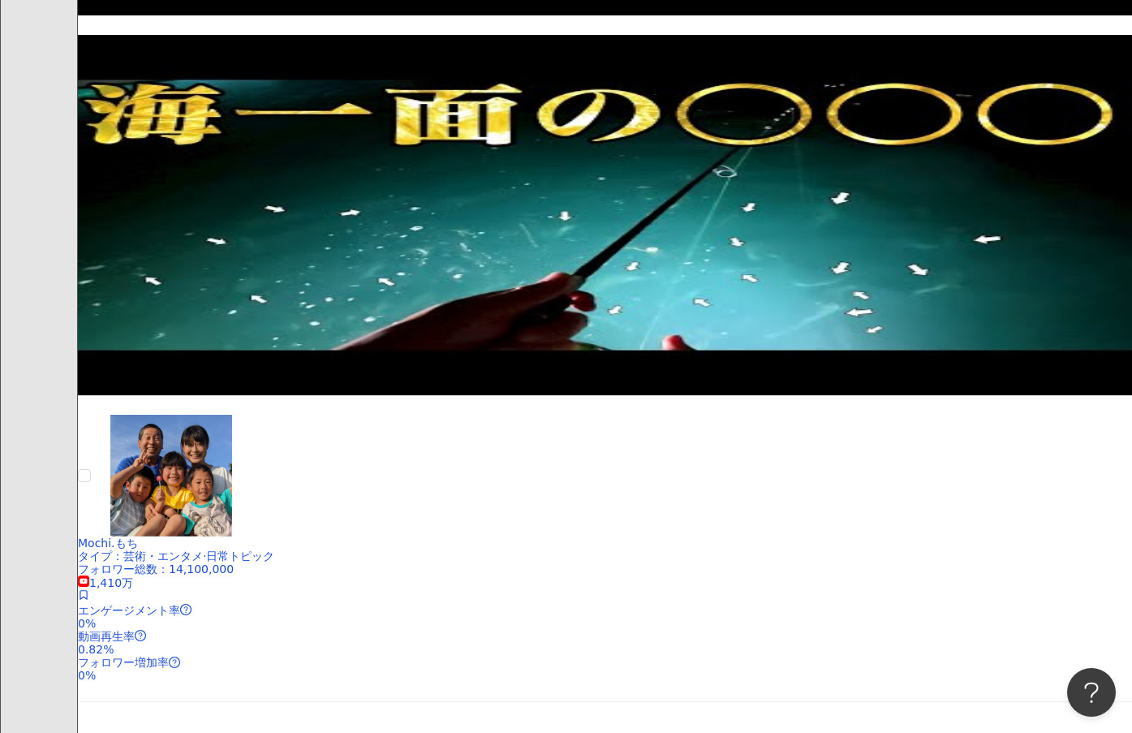
scroll to position [2788, 0]
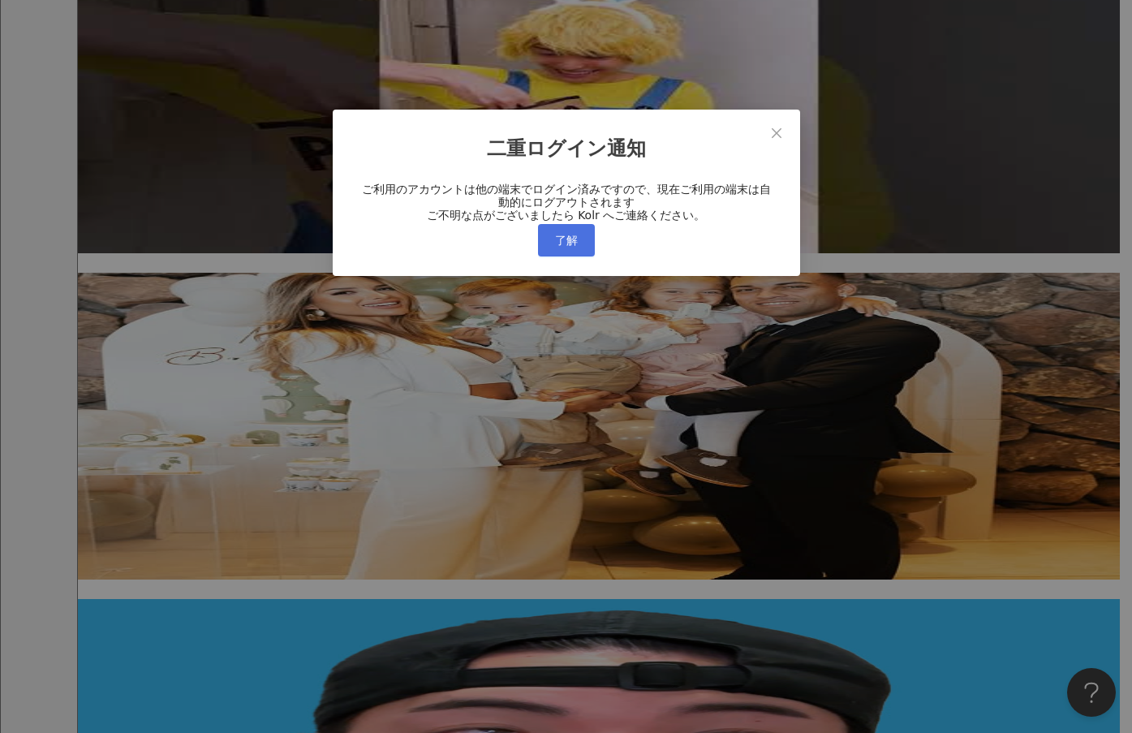
click at [565, 247] on span "了解" at bounding box center [566, 240] width 23 height 13
